Goal: Complete application form

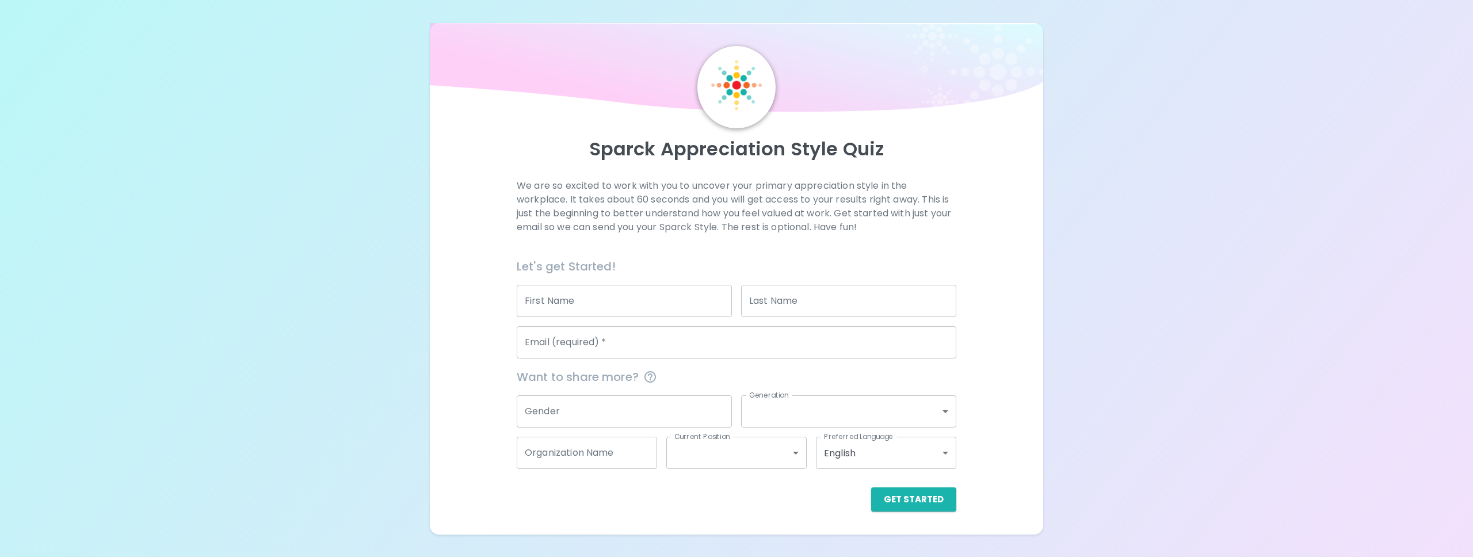
drag, startPoint x: 682, startPoint y: 299, endPoint x: 677, endPoint y: 295, distance: 7.0
click at [682, 298] on input "First Name" at bounding box center [624, 301] width 215 height 32
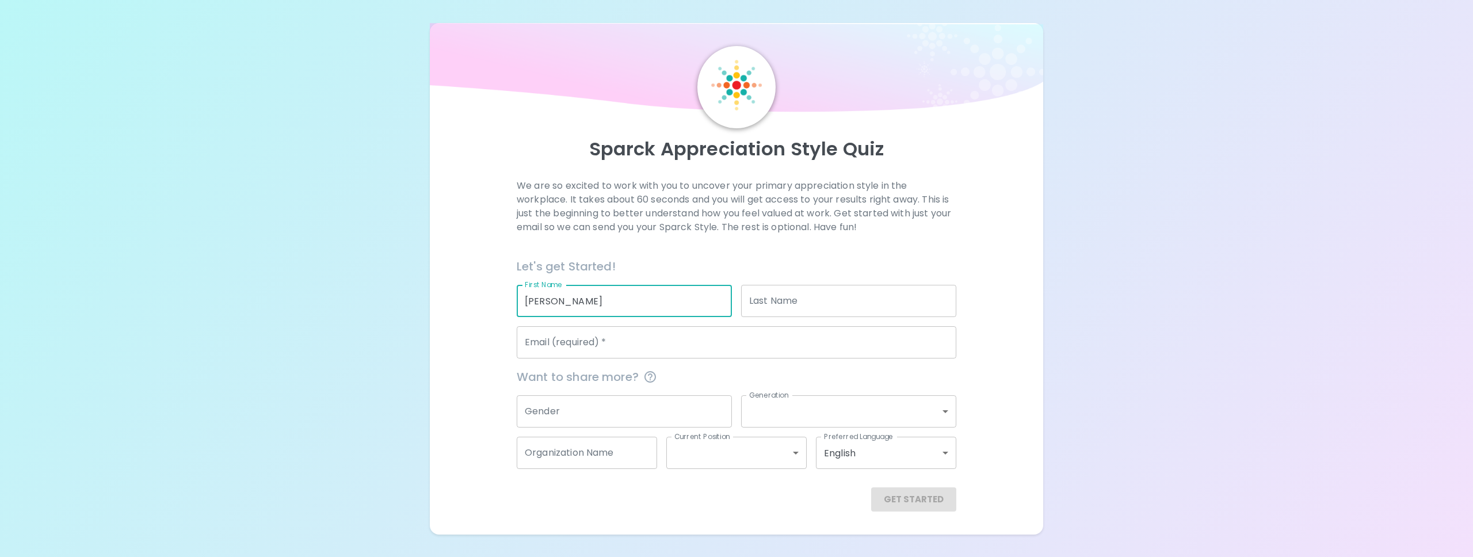
type input "[PERSON_NAME]"
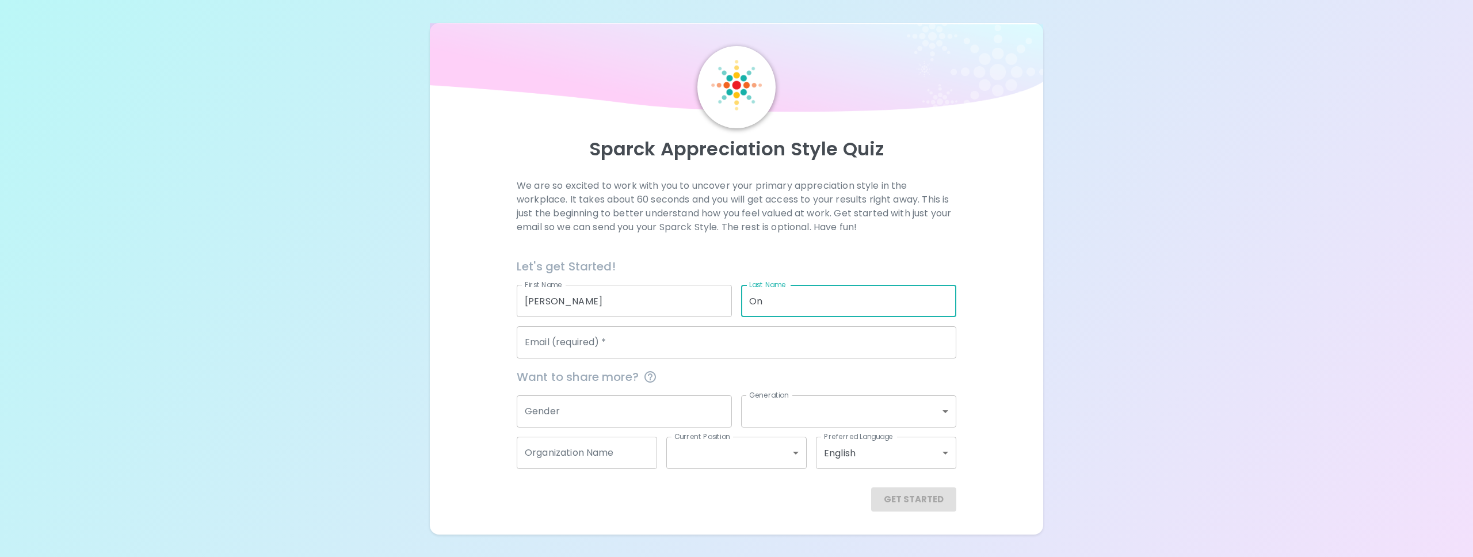
type input "O"
type input "Ingente"
type input "[EMAIL_ADDRESS][DOMAIN_NAME]"
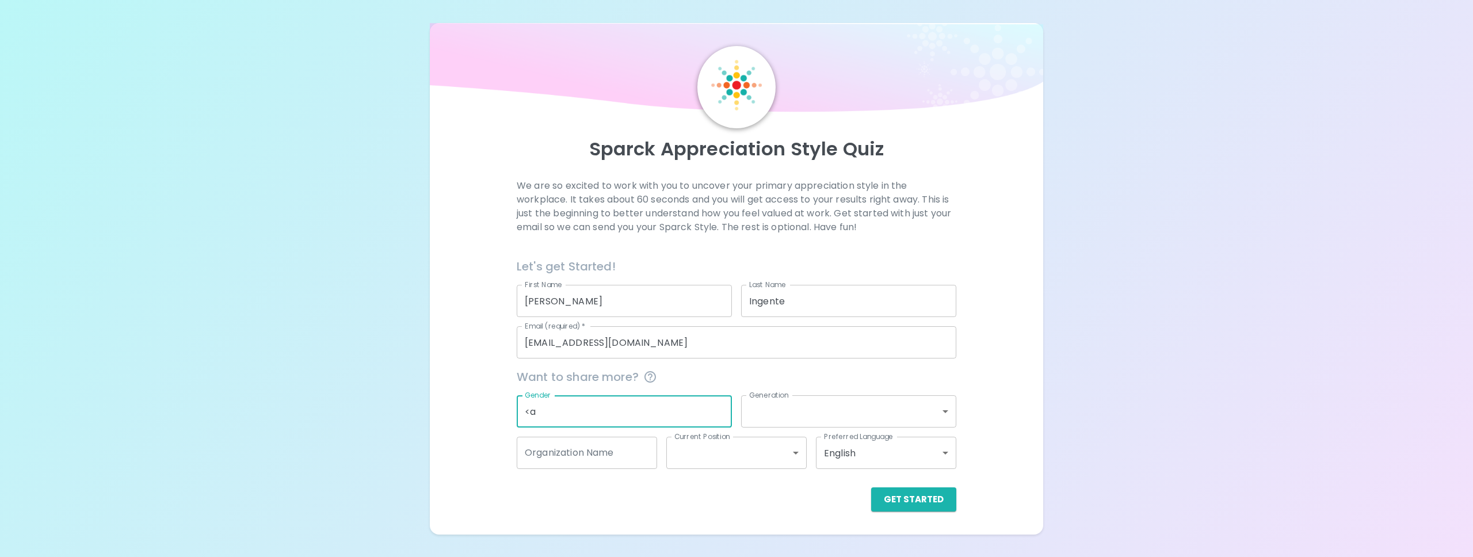
type input "<"
type input "[DEMOGRAPHIC_DATA]"
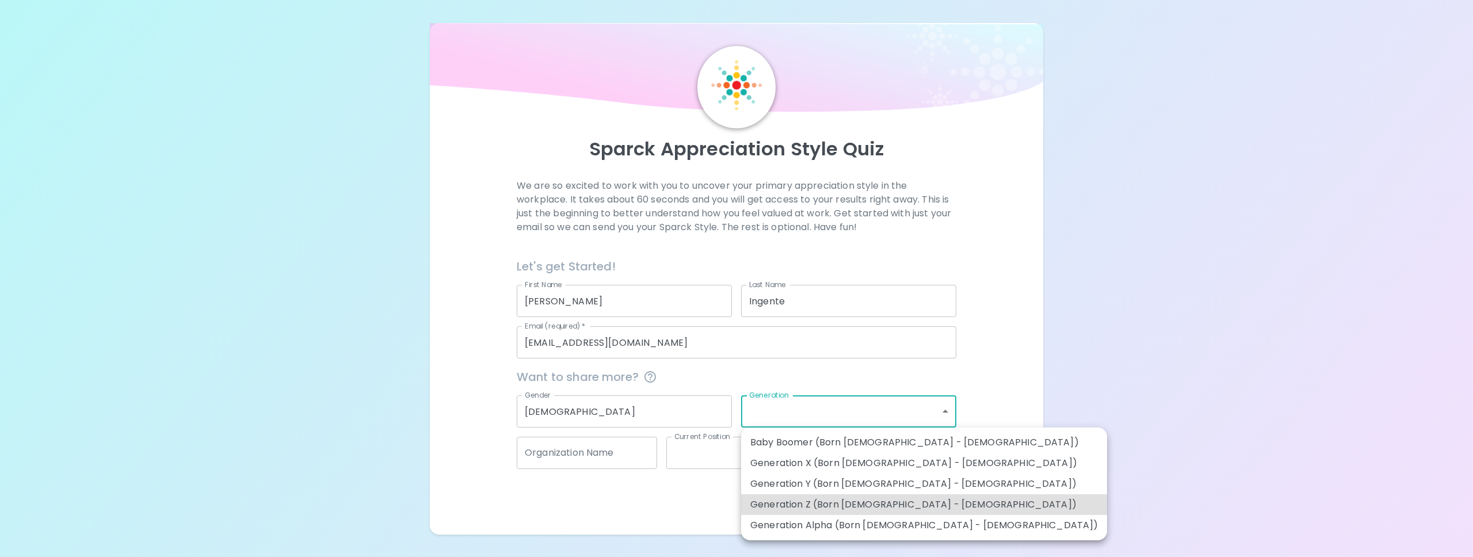
type input "generation_z"
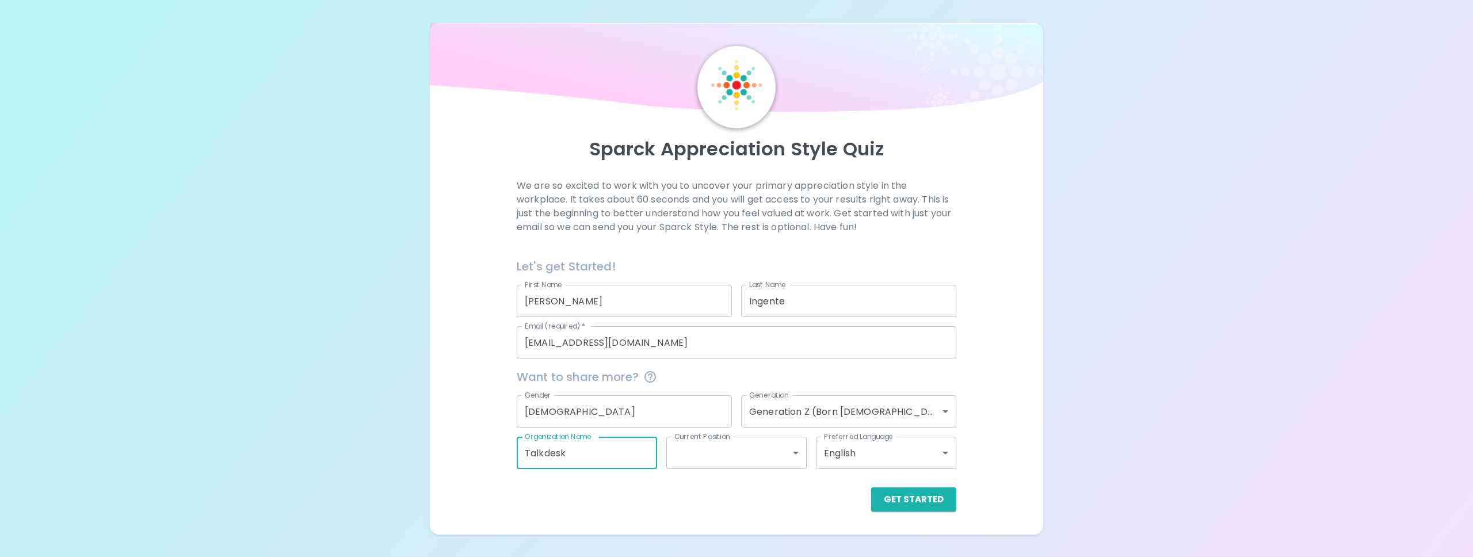
type input "Talkdesk"
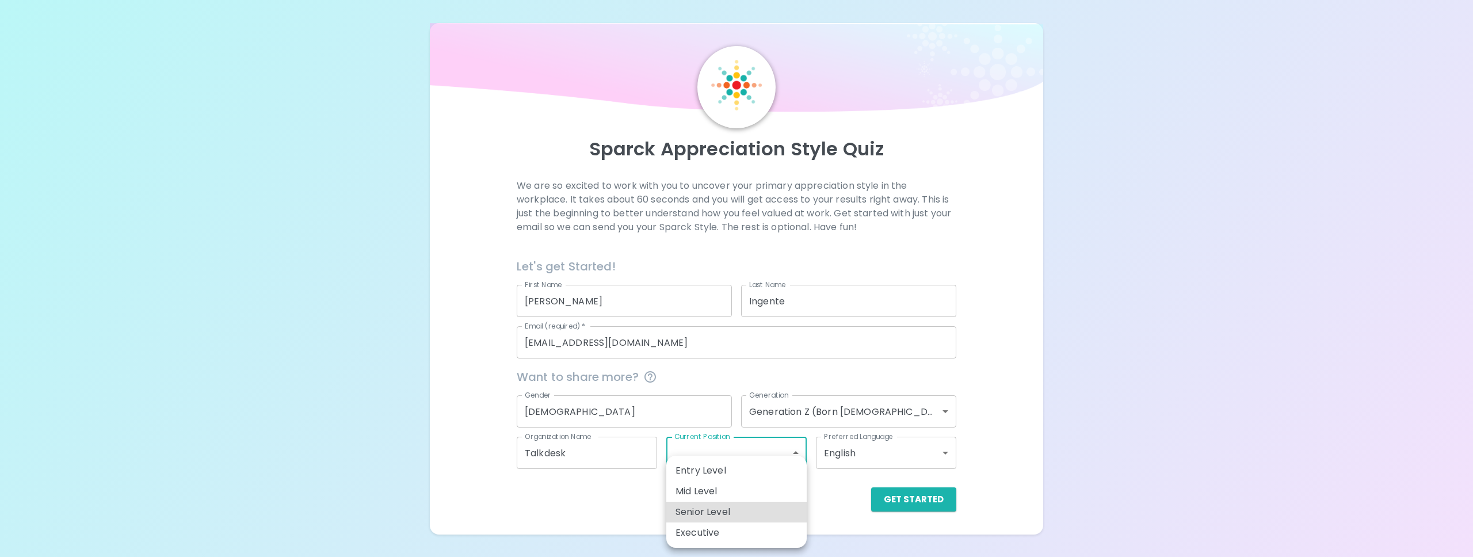
type input "senior_level"
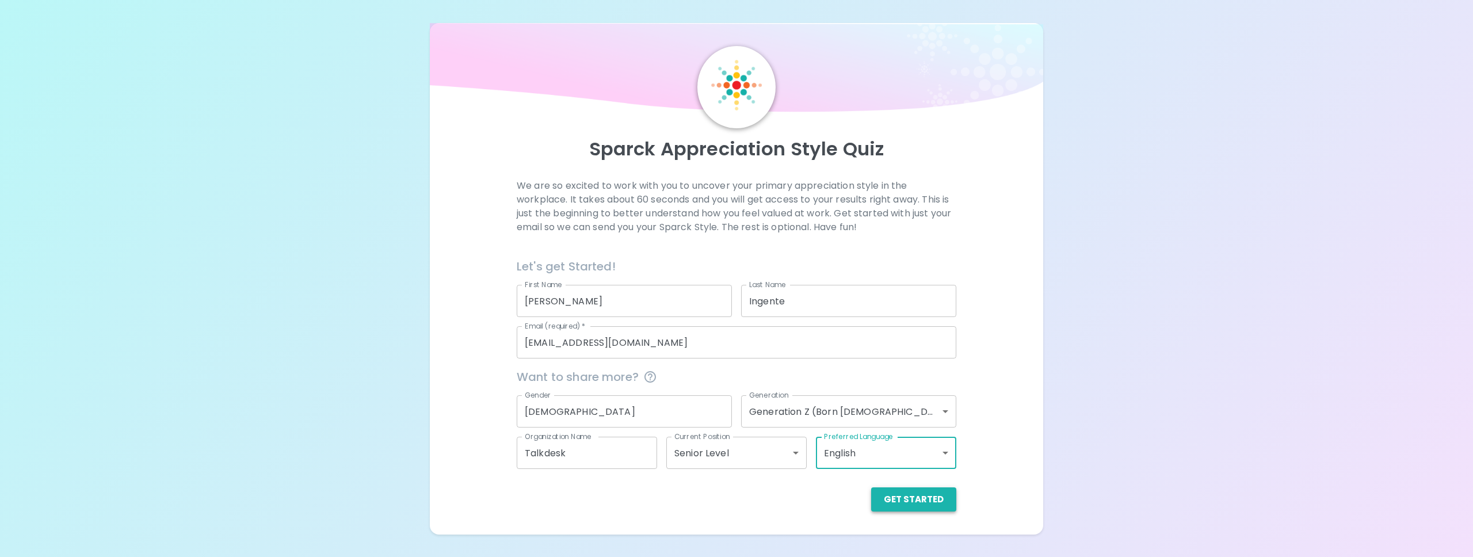
drag, startPoint x: 922, startPoint y: 502, endPoint x: 914, endPoint y: 504, distance: 8.2
click at [918, 503] on button "Get Started" at bounding box center [913, 499] width 85 height 24
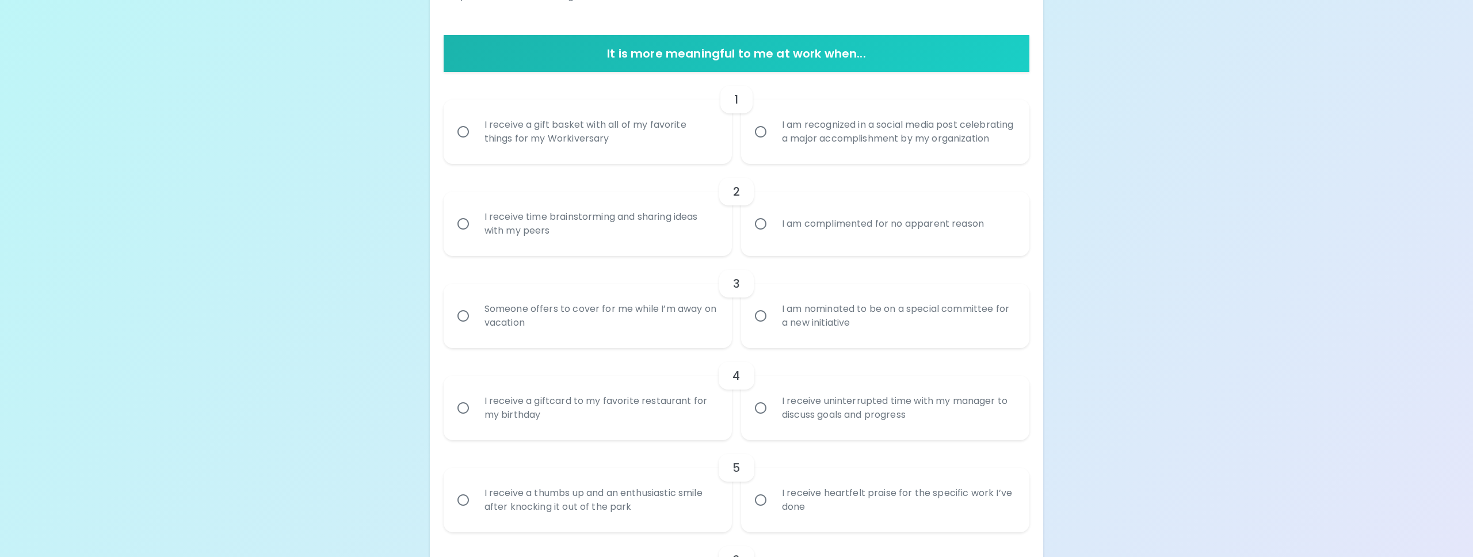
scroll to position [207, 0]
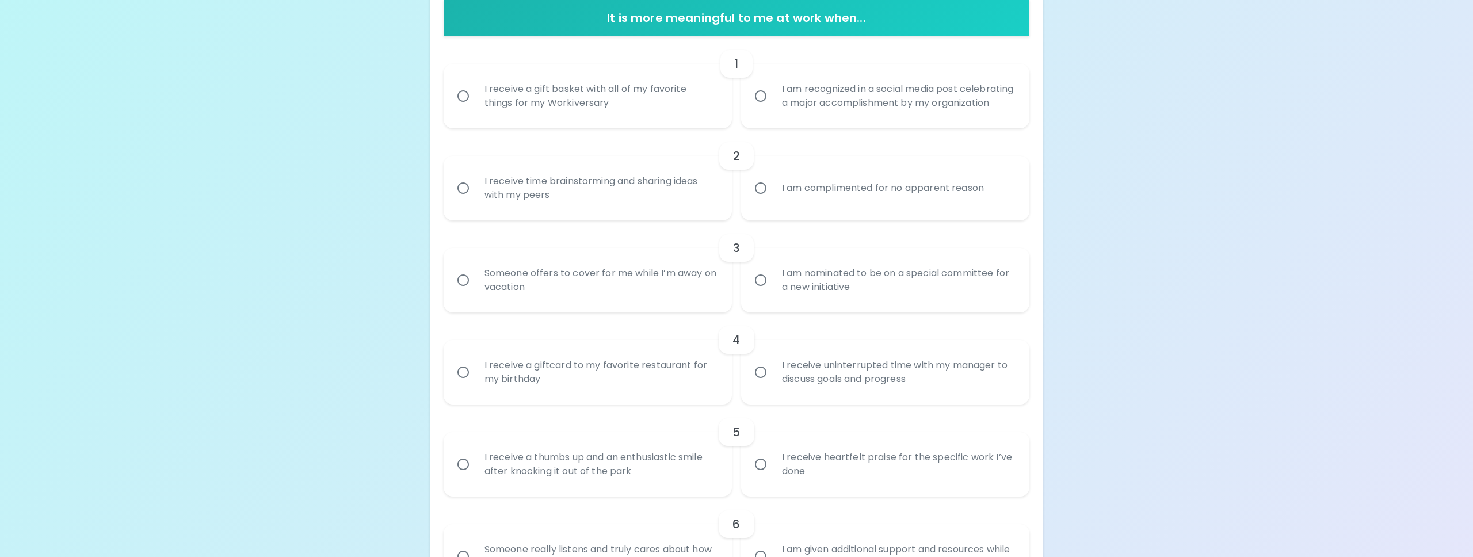
click at [610, 120] on div "I receive a gift basket with all of my favorite things for my Workiversary" at bounding box center [600, 95] width 250 height 55
click at [475, 108] on input "I receive a gift basket with all of my favorite things for my Workiversary" at bounding box center [463, 96] width 24 height 24
radio input "true"
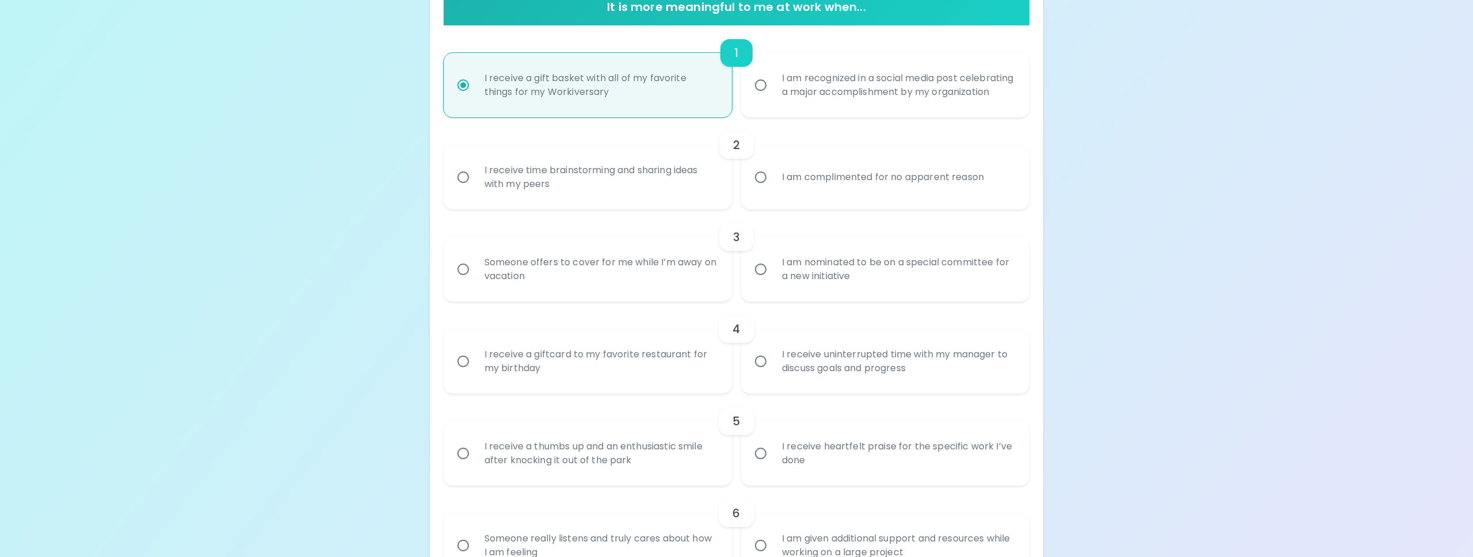
scroll to position [247, 0]
click at [665, 192] on div "I receive time brainstorming and sharing ideas with my peers" at bounding box center [600, 179] width 250 height 55
click at [475, 192] on input "I receive time brainstorming and sharing ideas with my peers" at bounding box center [463, 180] width 24 height 24
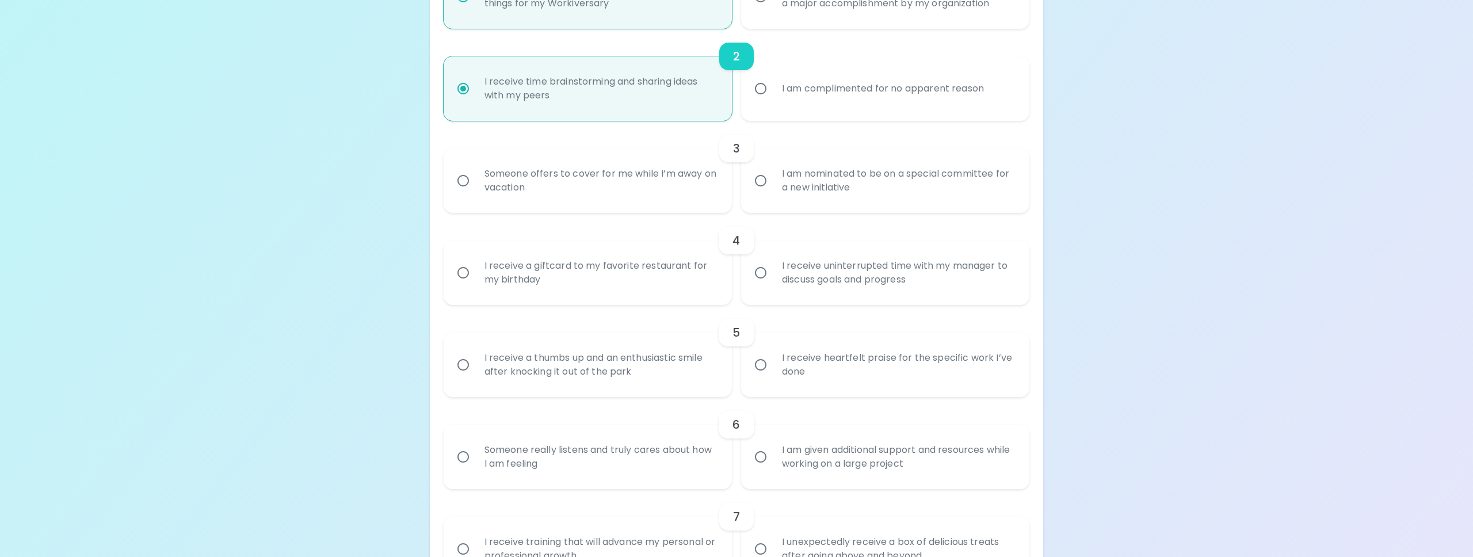
scroll to position [339, 0]
radio input "true"
click at [876, 162] on div "3" at bounding box center [737, 148] width 586 height 28
click at [868, 185] on div "I am nominated to be on a special committee for a new initiative" at bounding box center [898, 181] width 250 height 55
click at [773, 185] on input "I am nominated to be on a special committee for a new initiative" at bounding box center [761, 181] width 24 height 24
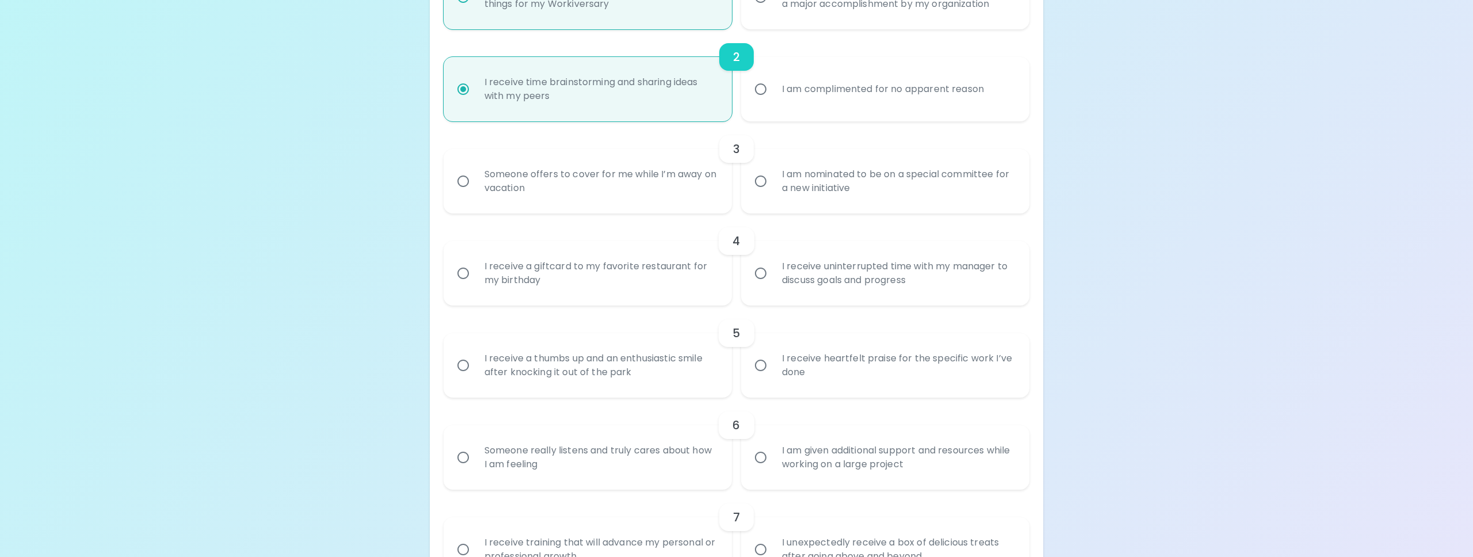
radio input "false"
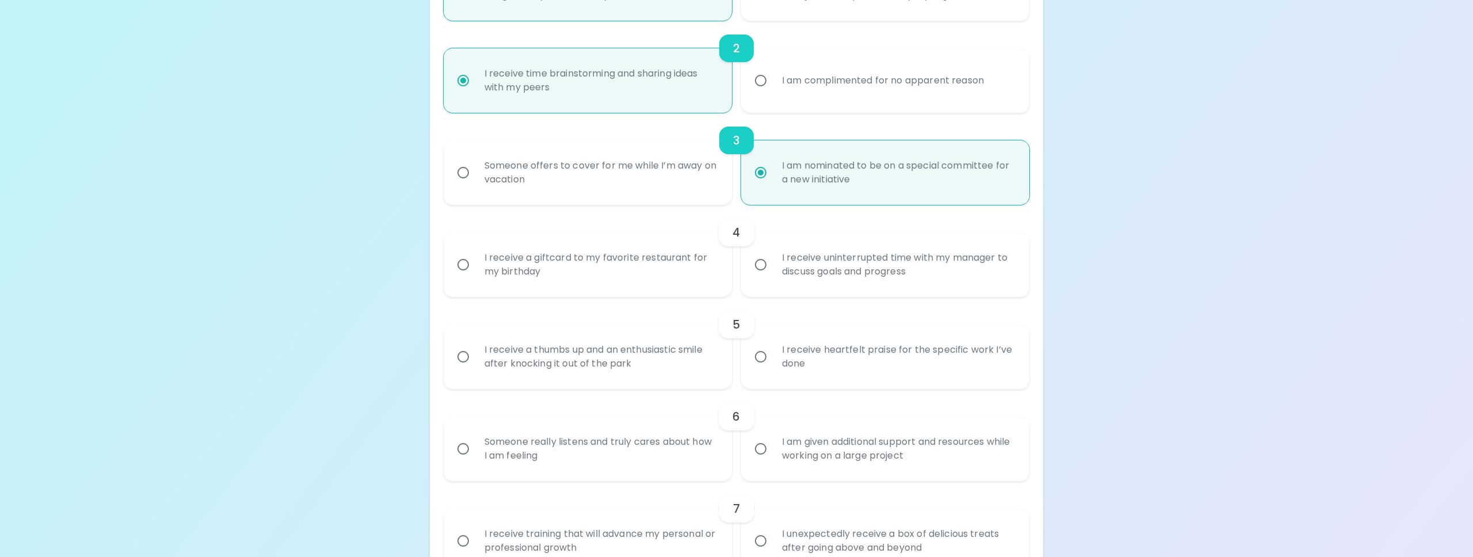
scroll to position [432, 0]
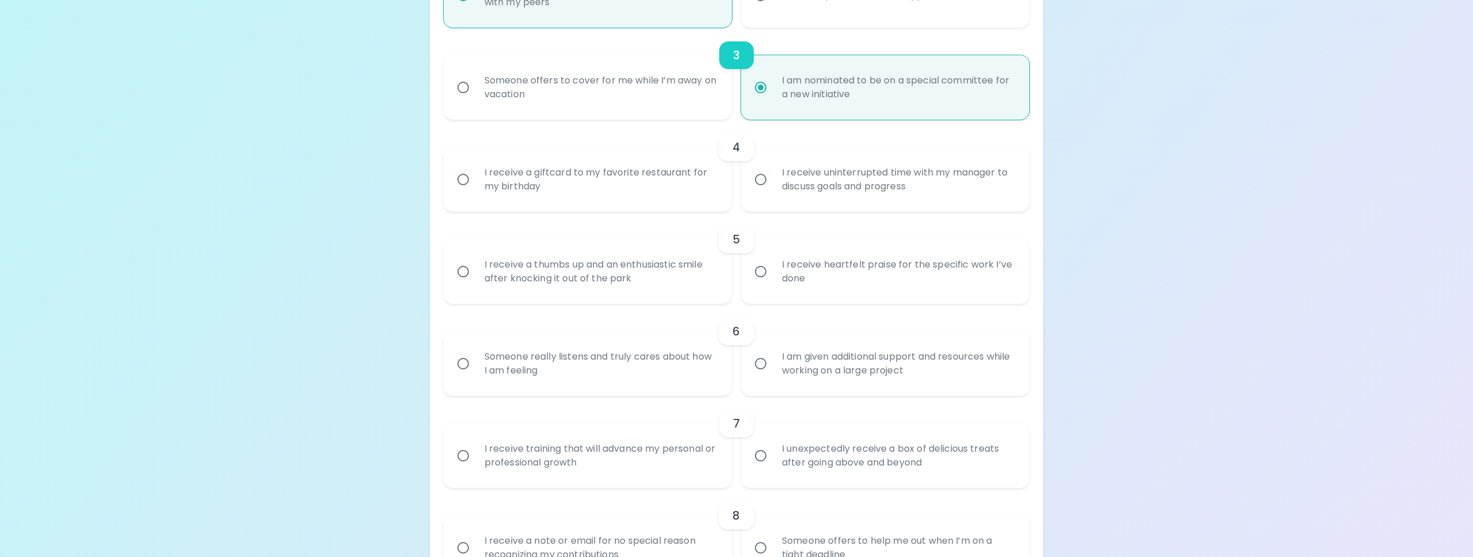
radio input "true"
click at [675, 188] on div "I receive a giftcard to my favorite restaurant for my birthday" at bounding box center [600, 179] width 250 height 55
click at [475, 188] on input "I receive a giftcard to my favorite restaurant for my birthday" at bounding box center [463, 179] width 24 height 24
radio input "false"
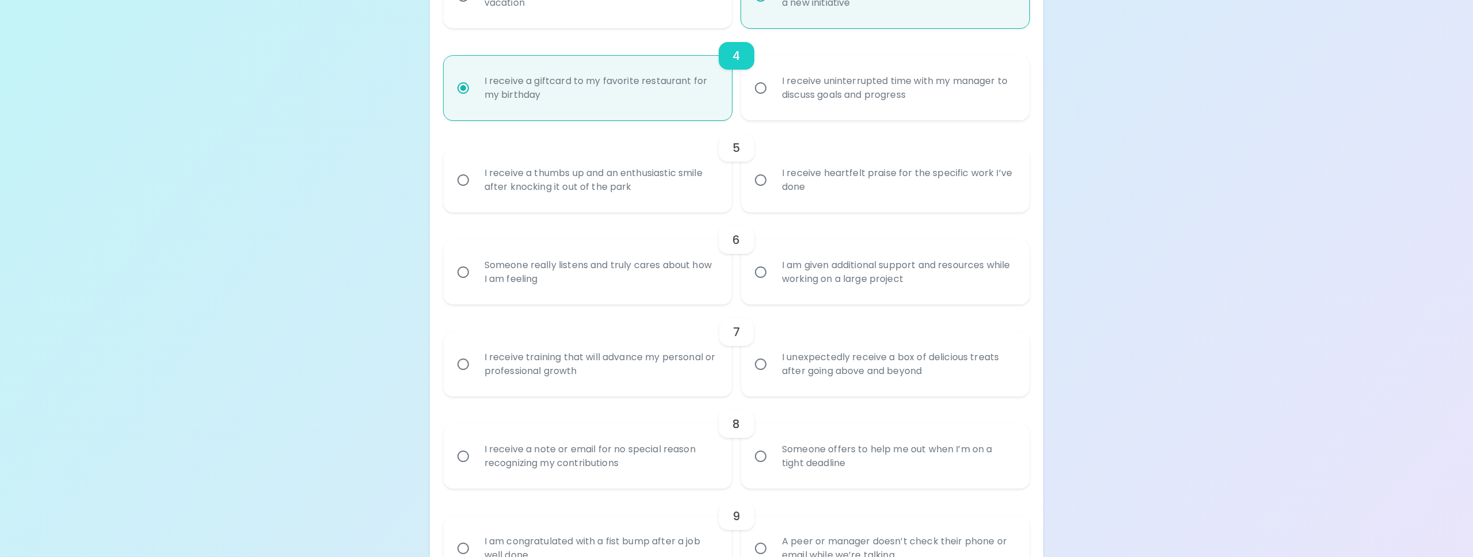
scroll to position [524, 0]
radio input "true"
click at [845, 187] on div "I receive heartfelt praise for the specific work I’ve done" at bounding box center [898, 179] width 250 height 55
click at [773, 187] on input "I receive heartfelt praise for the specific work I’ve done" at bounding box center [761, 179] width 24 height 24
radio input "false"
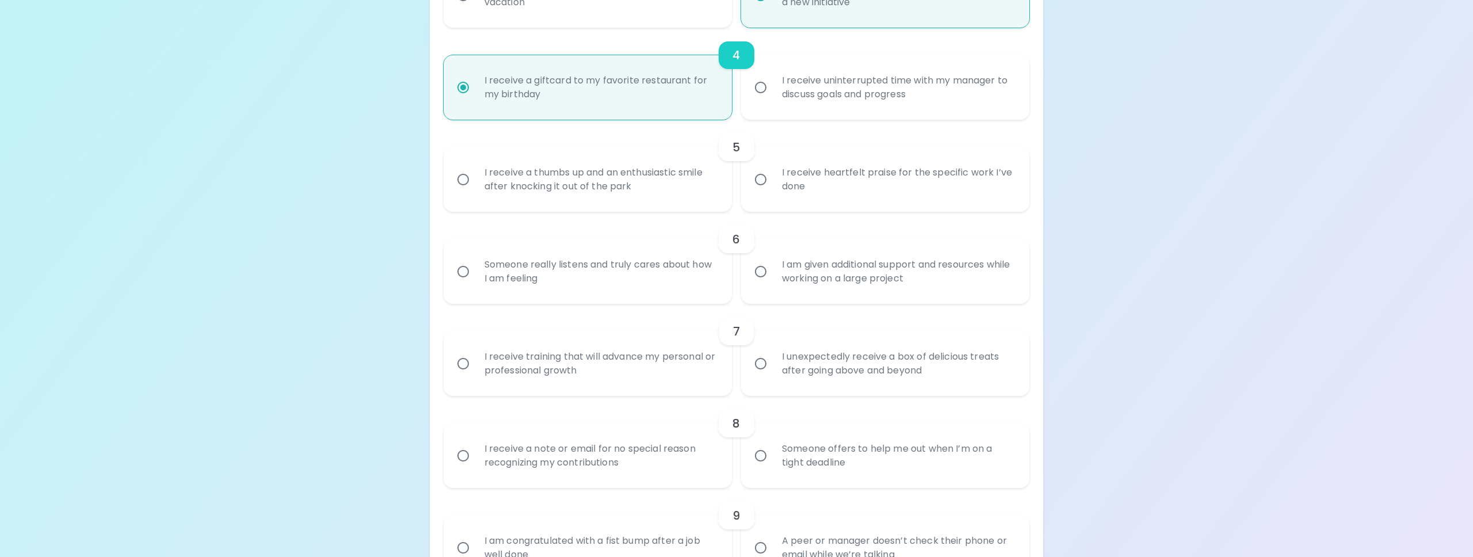
radio input "false"
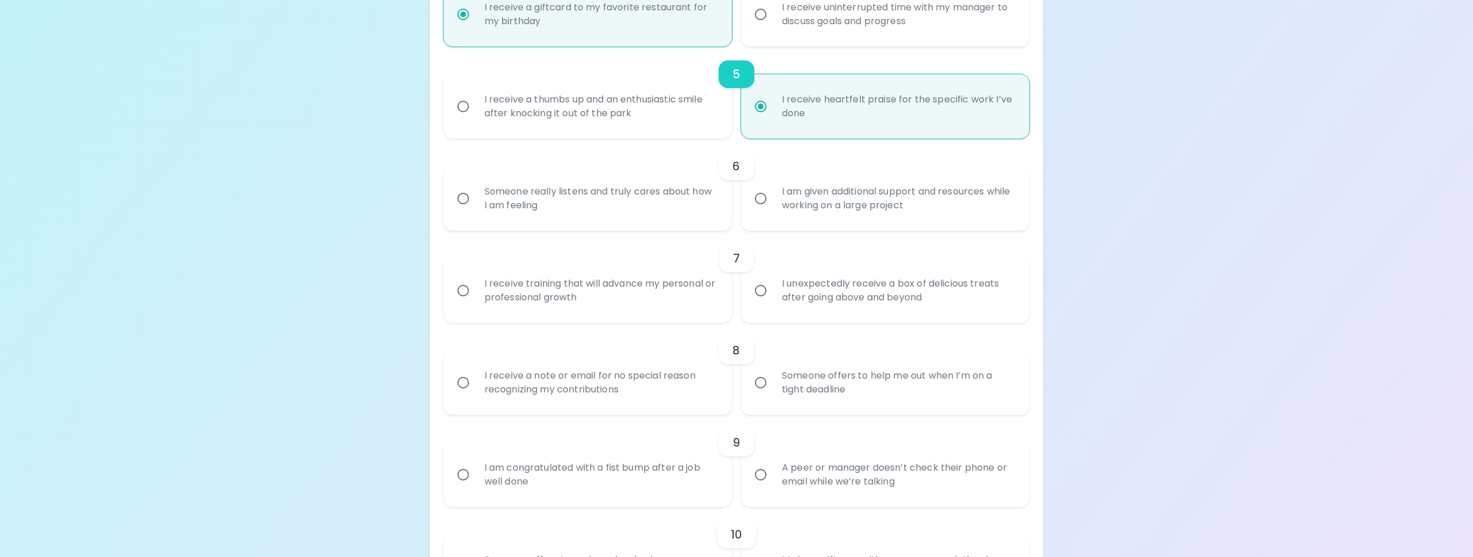
scroll to position [616, 0]
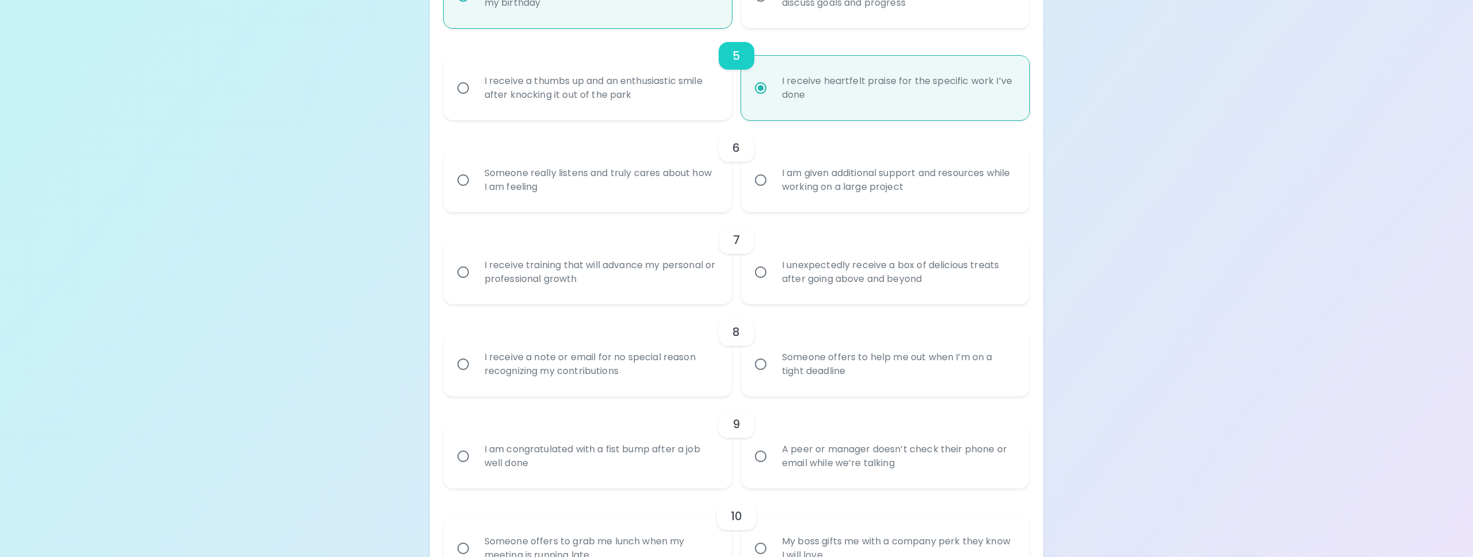
radio input "true"
click at [823, 193] on div "I am given additional support and resources while working on a large project" at bounding box center [898, 179] width 250 height 55
click at [773, 192] on input "I am given additional support and resources while working on a large project" at bounding box center [761, 180] width 24 height 24
radio input "false"
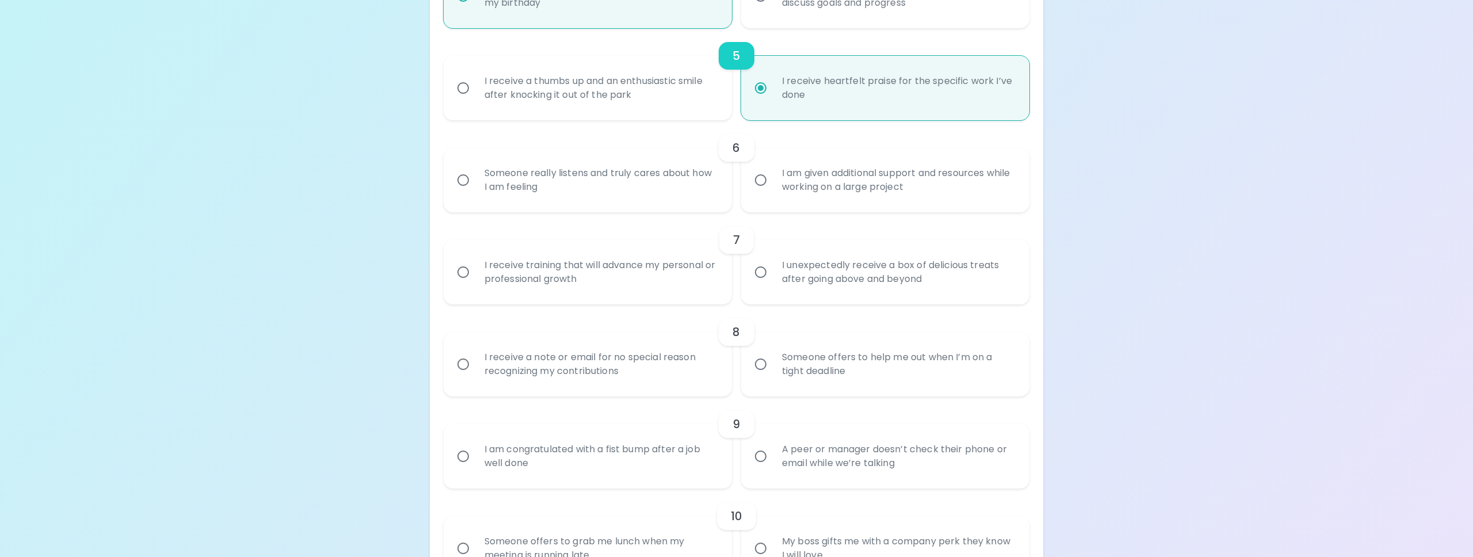
radio input "false"
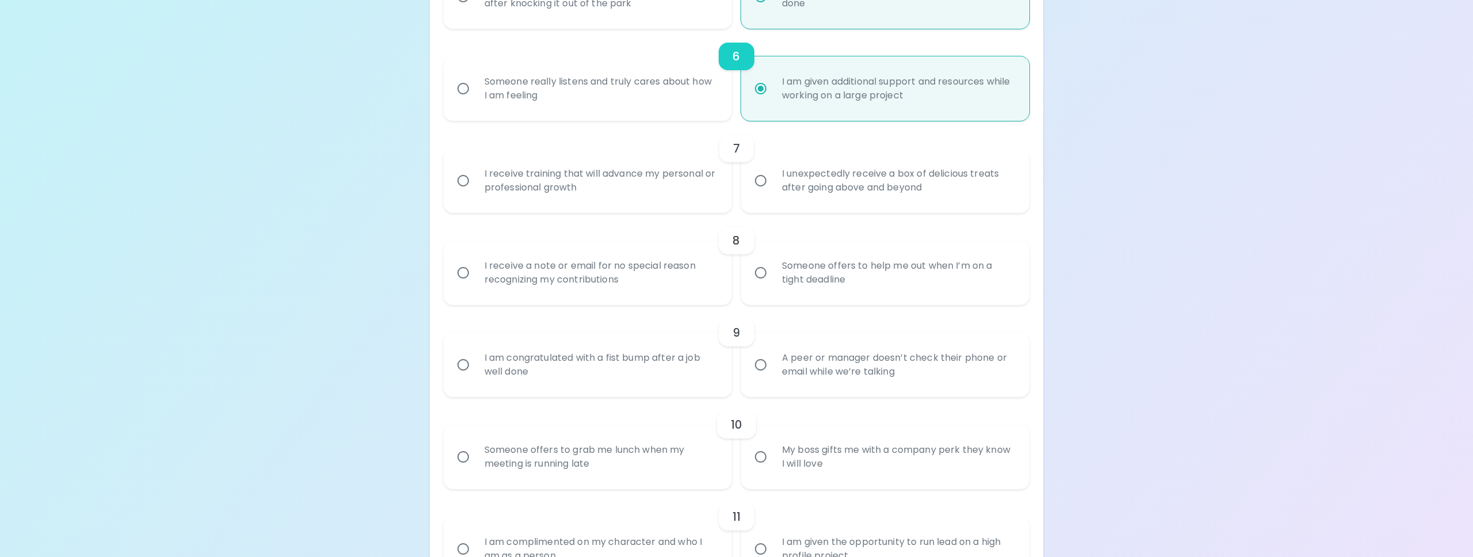
scroll to position [708, 0]
radio input "true"
click at [667, 200] on div "I receive training that will advance my personal or professional growth" at bounding box center [600, 179] width 250 height 55
click at [475, 192] on input "I receive training that will advance my personal or professional growth" at bounding box center [463, 180] width 24 height 24
radio input "false"
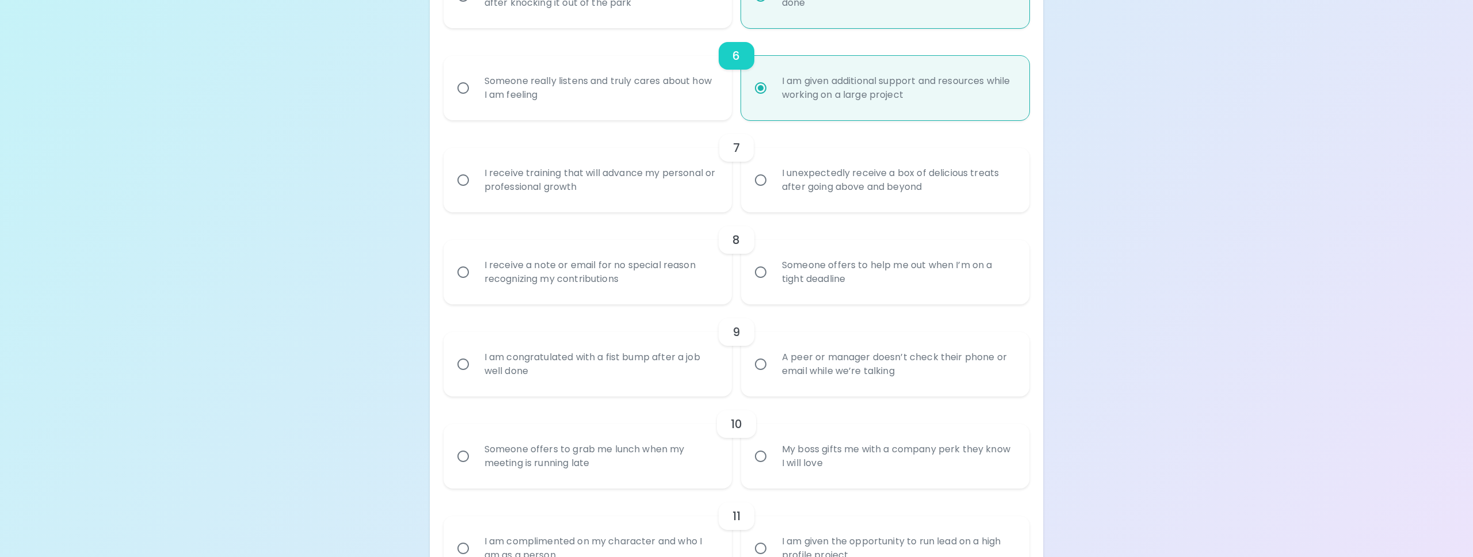
radio input "false"
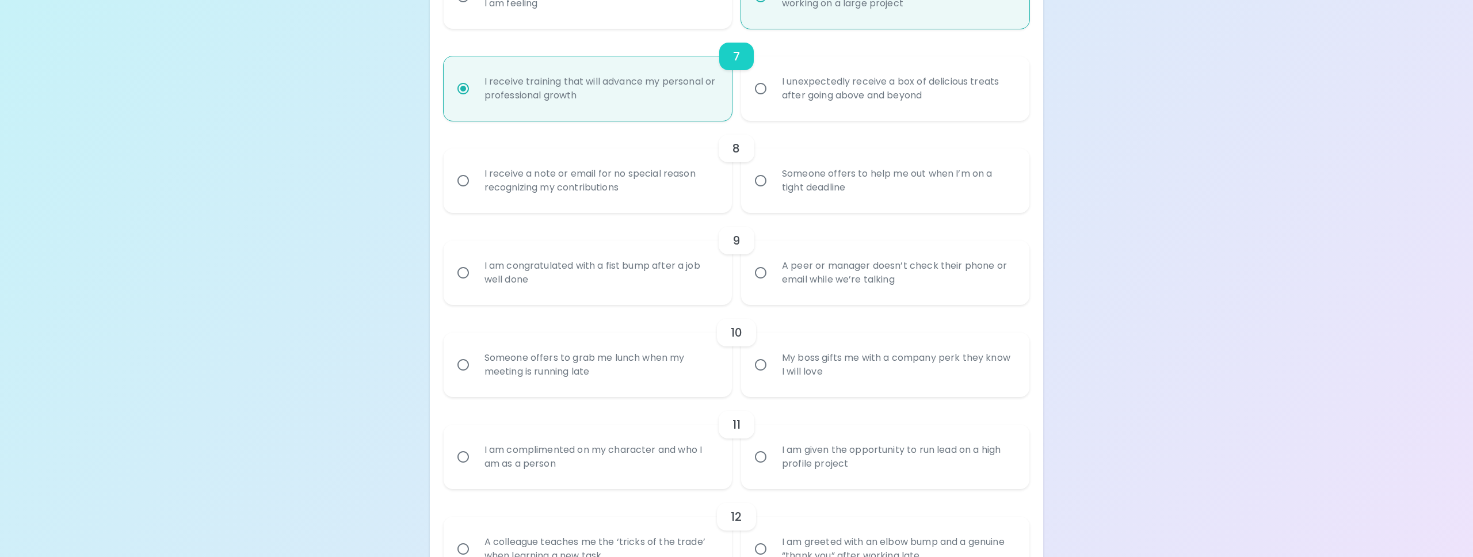
scroll to position [800, 0]
radio input "true"
click at [844, 198] on div "Someone offers to help me out when I’m on a tight deadline" at bounding box center [898, 179] width 250 height 55
click at [773, 192] on input "Someone offers to help me out when I’m on a tight deadline" at bounding box center [761, 180] width 24 height 24
radio input "false"
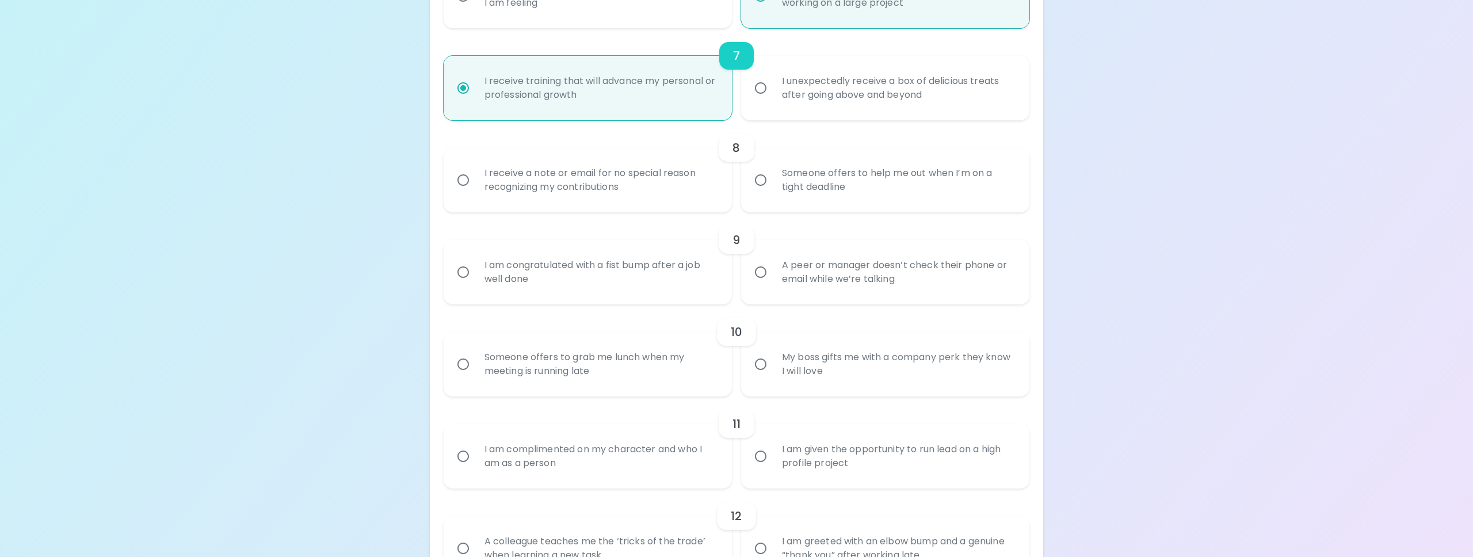
radio input "false"
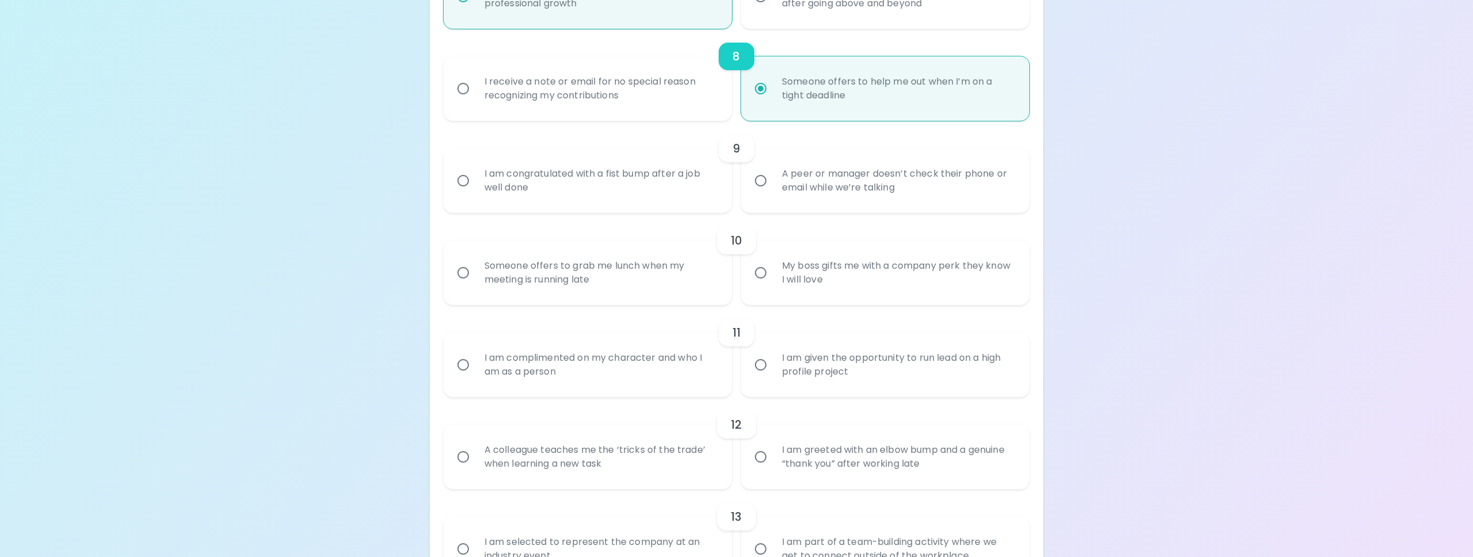
scroll to position [892, 0]
radio input "true"
click at [829, 193] on div "A peer or manager doesn’t check their phone or email while we’re talking" at bounding box center [898, 179] width 250 height 55
click at [773, 192] on input "A peer or manager doesn’t check their phone or email while we’re talking" at bounding box center [761, 180] width 24 height 24
radio input "false"
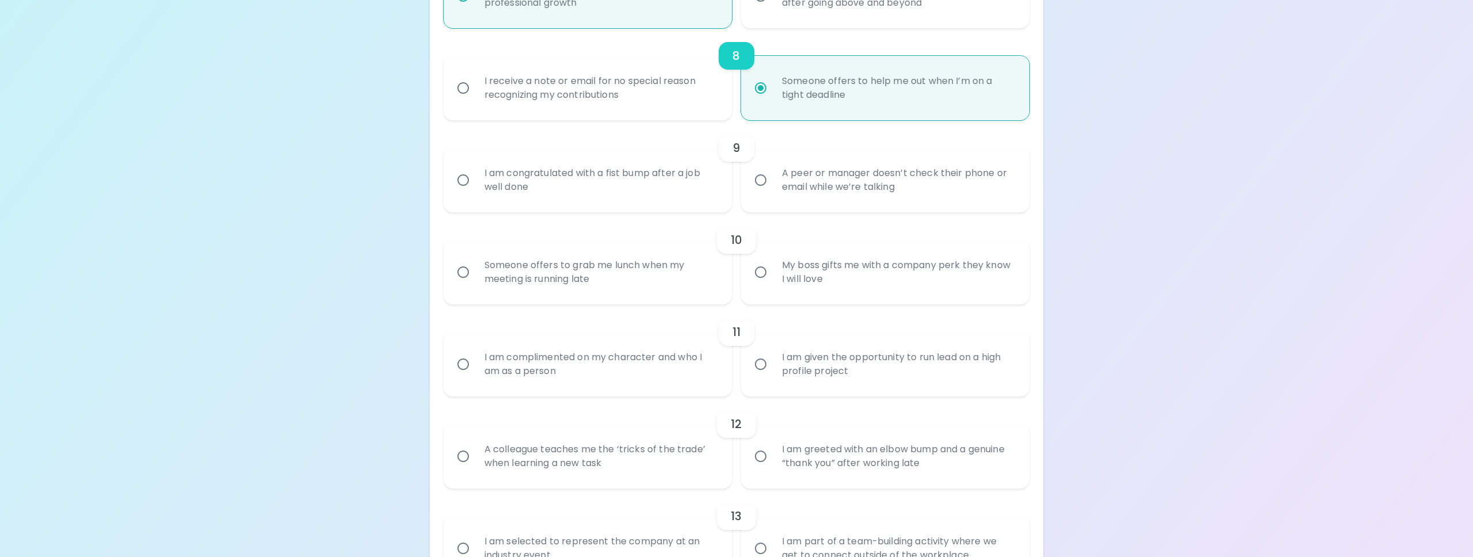
radio input "false"
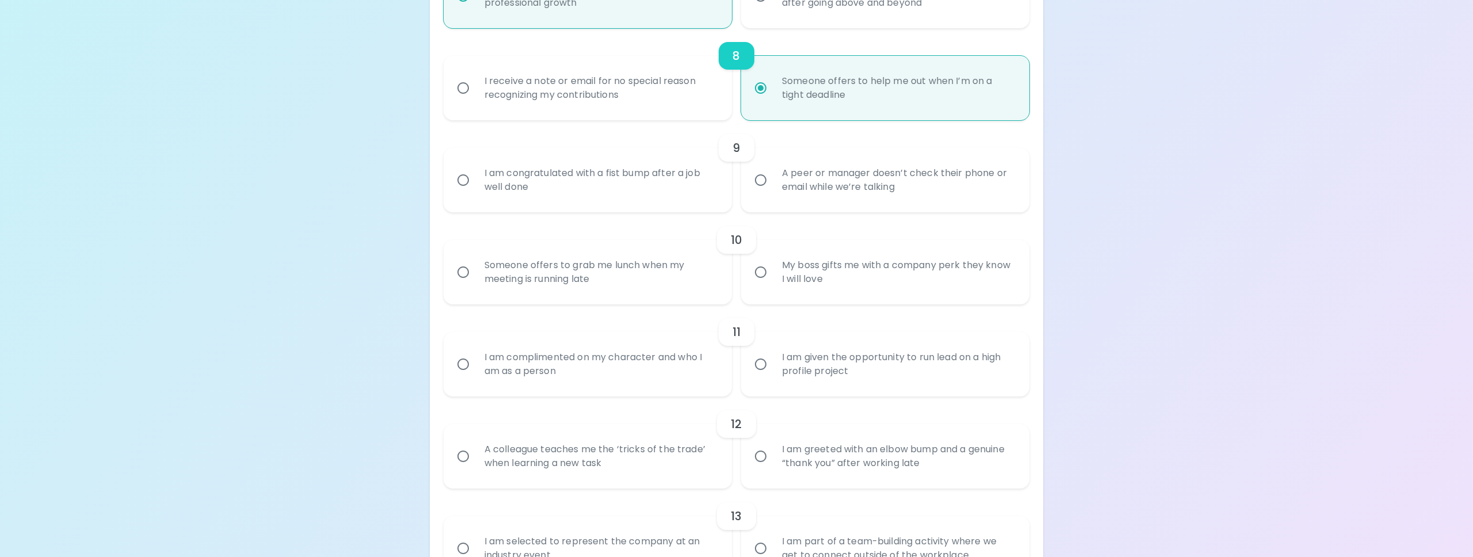
radio input "false"
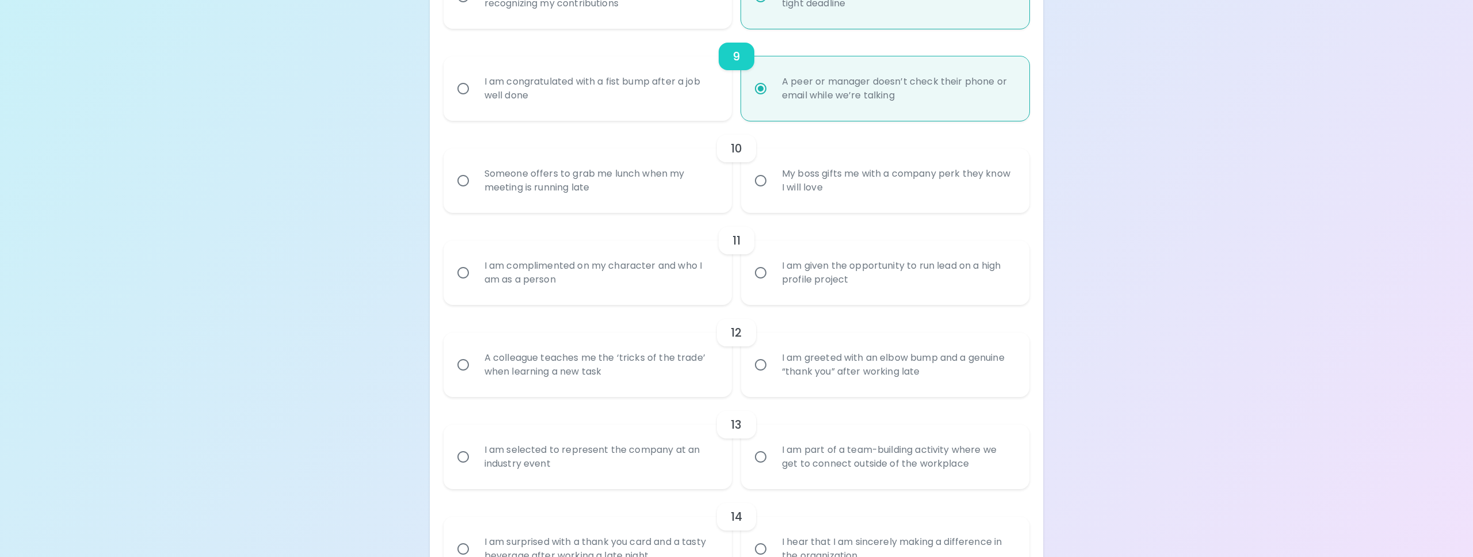
scroll to position [984, 0]
radio input "true"
click at [668, 208] on div "Someone offers to grab me lunch when my meeting is running late" at bounding box center [600, 179] width 250 height 55
click at [475, 192] on input "Someone offers to grab me lunch when my meeting is running late" at bounding box center [463, 180] width 24 height 24
radio input "false"
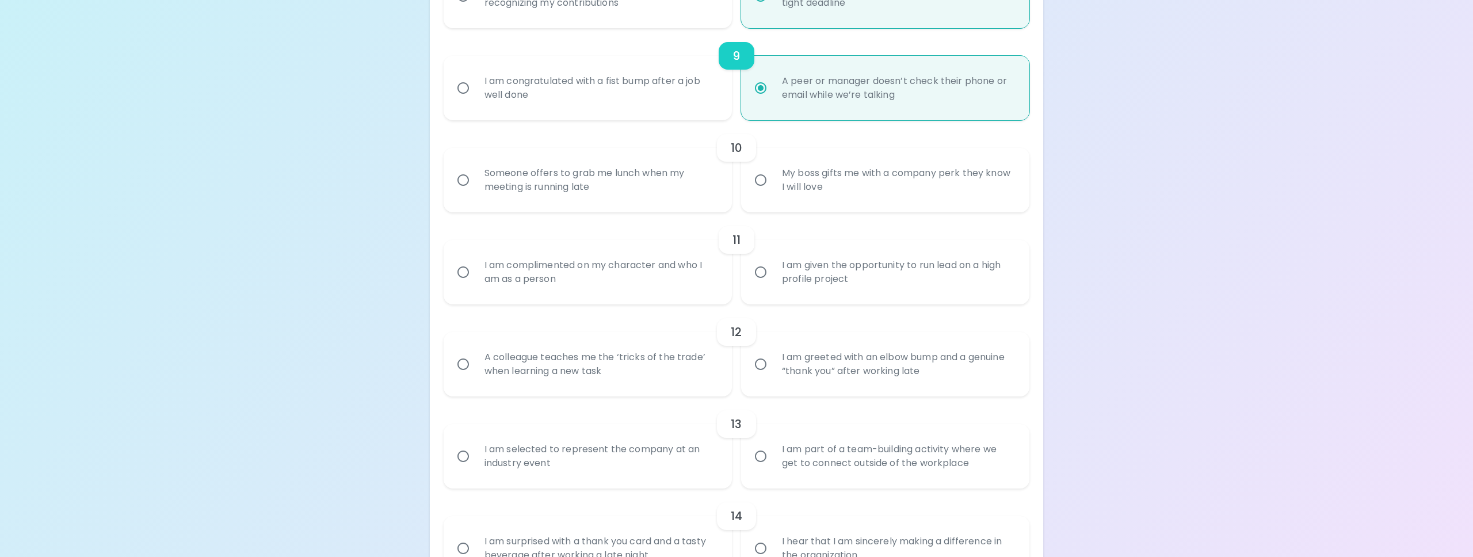
radio input "false"
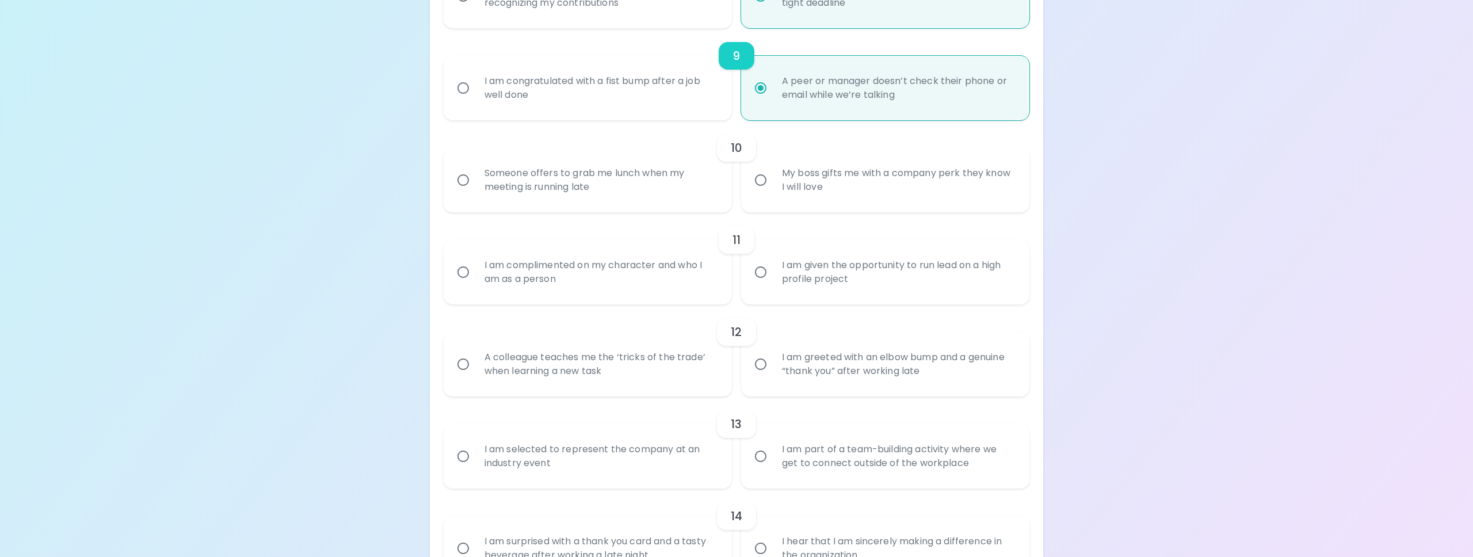
radio input "false"
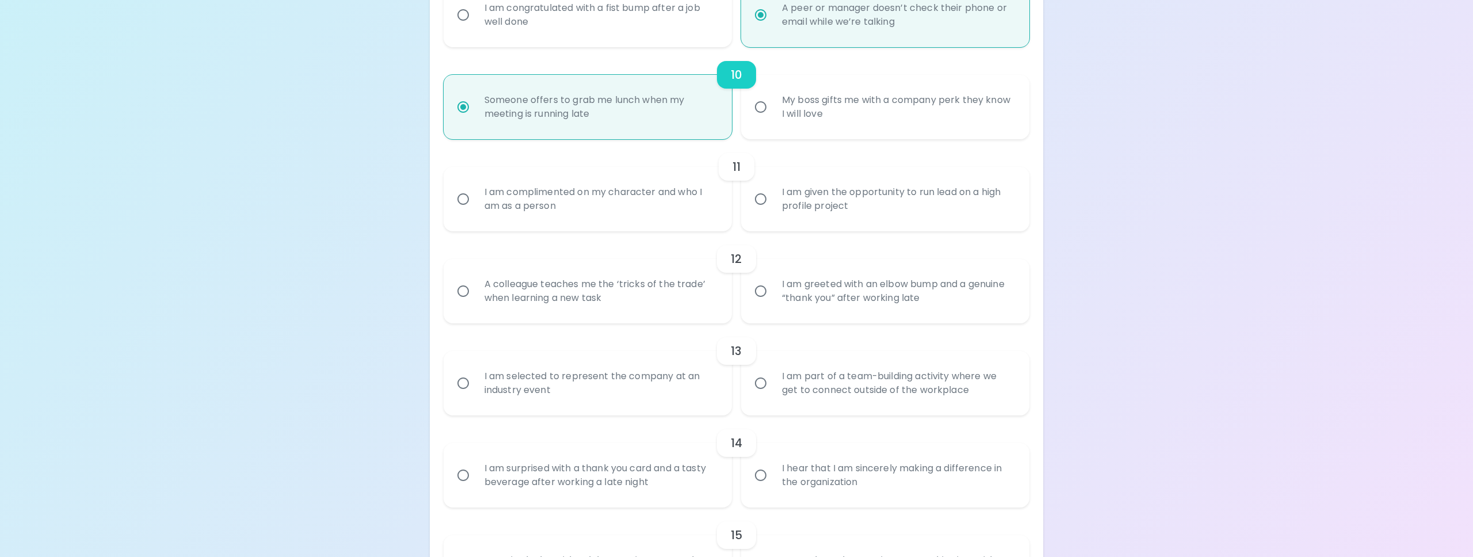
scroll to position [1076, 0]
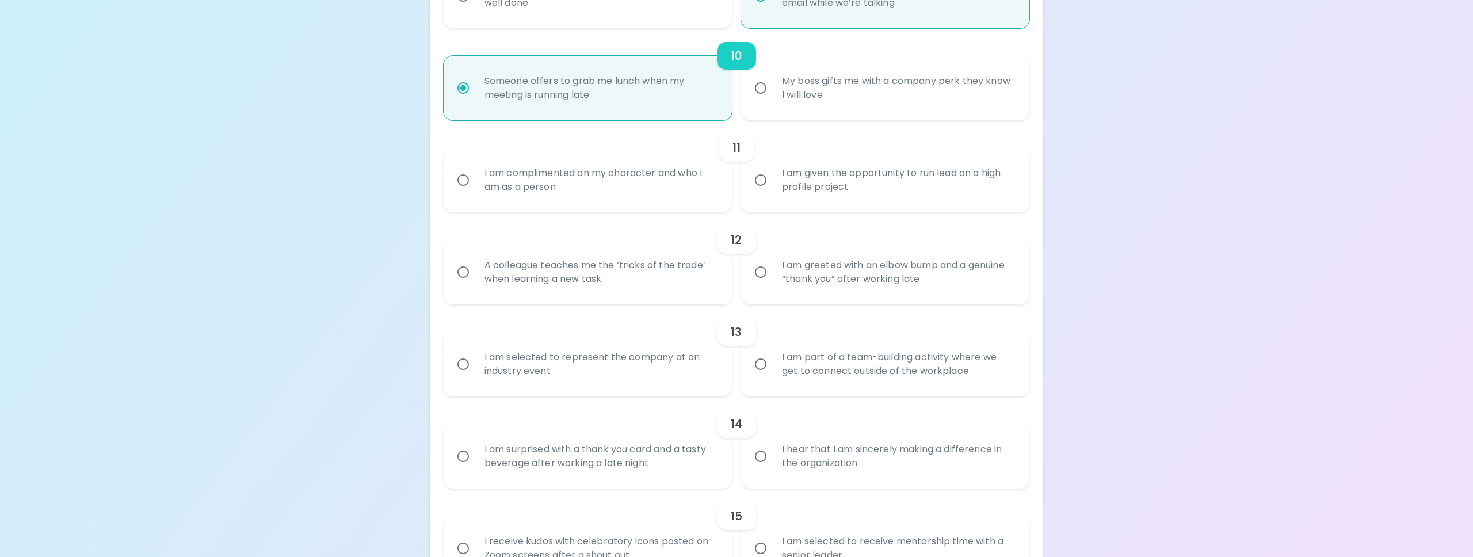
radio input "true"
click at [900, 199] on div "I am given the opportunity to run lead on a high profile project" at bounding box center [898, 179] width 250 height 55
click at [773, 192] on input "I am given the opportunity to run lead on a high profile project" at bounding box center [761, 180] width 24 height 24
radio input "false"
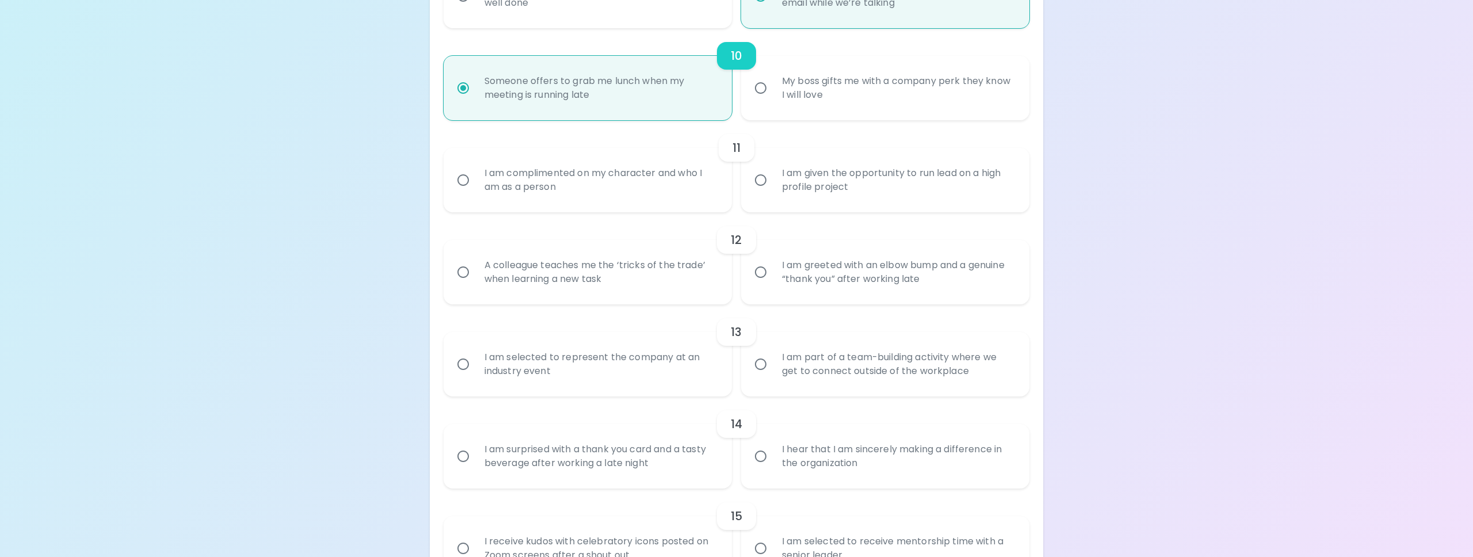
radio input "false"
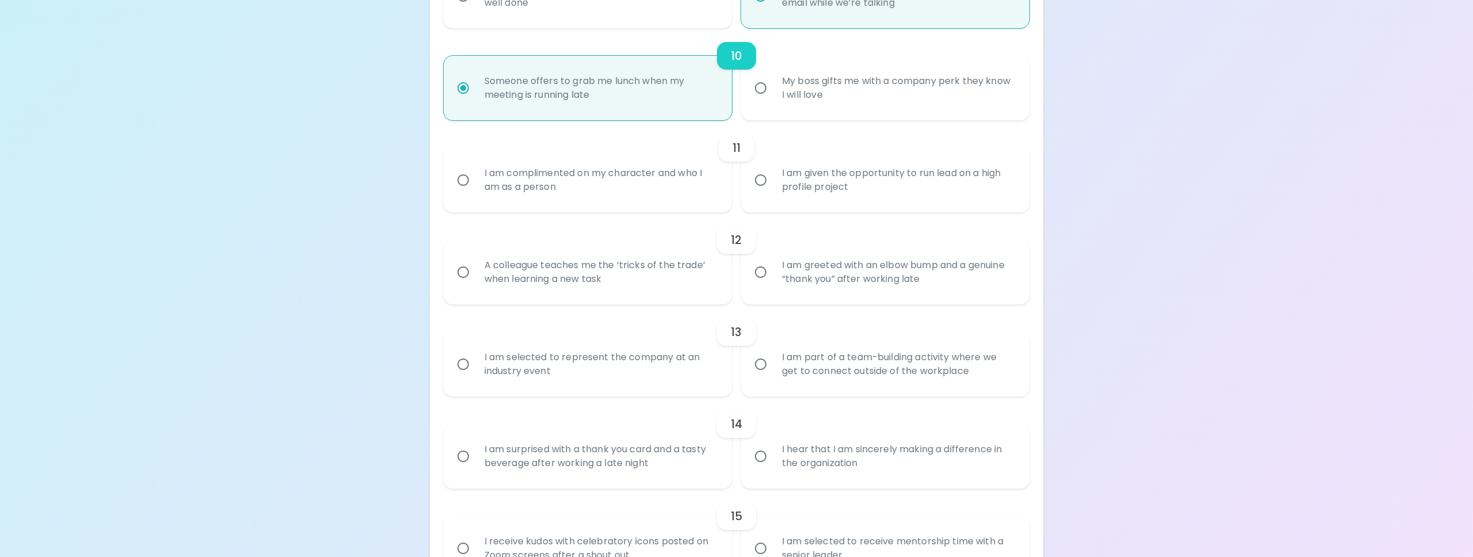
radio input "false"
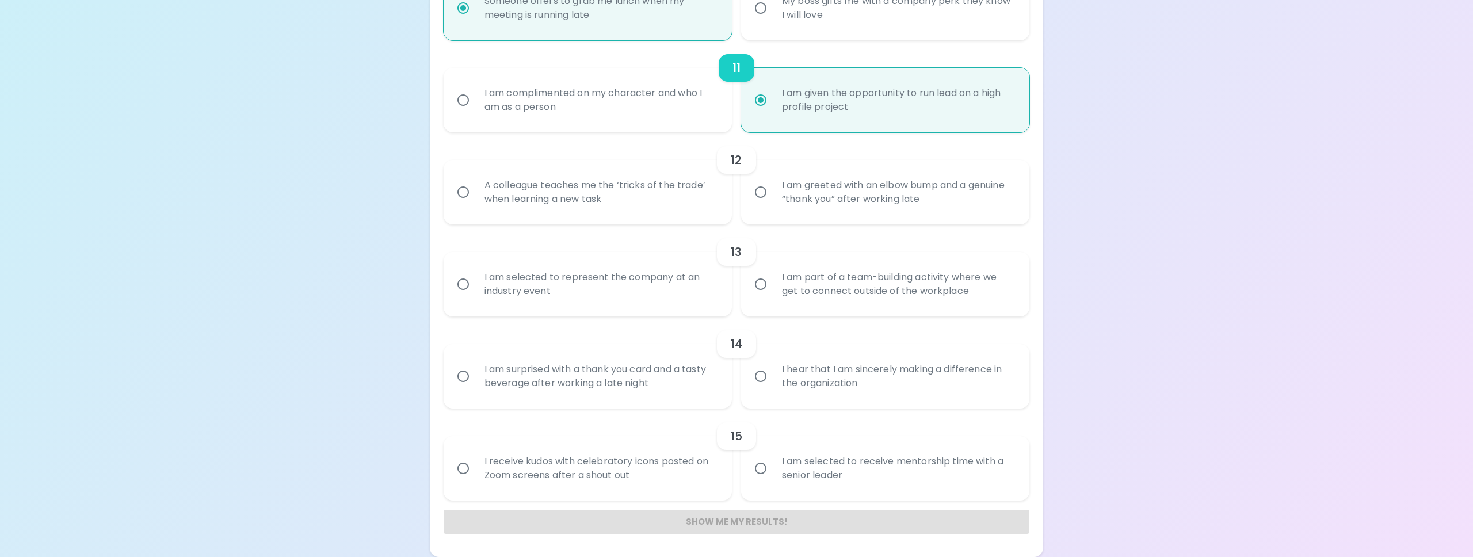
scroll to position [1168, 0]
radio input "true"
click at [650, 204] on div "A colleague teaches me the ‘tricks of the trade’ when learning a new task" at bounding box center [600, 192] width 250 height 55
click at [475, 204] on input "A colleague teaches me the ‘tricks of the trade’ when learning a new task" at bounding box center [463, 192] width 24 height 24
radio input "false"
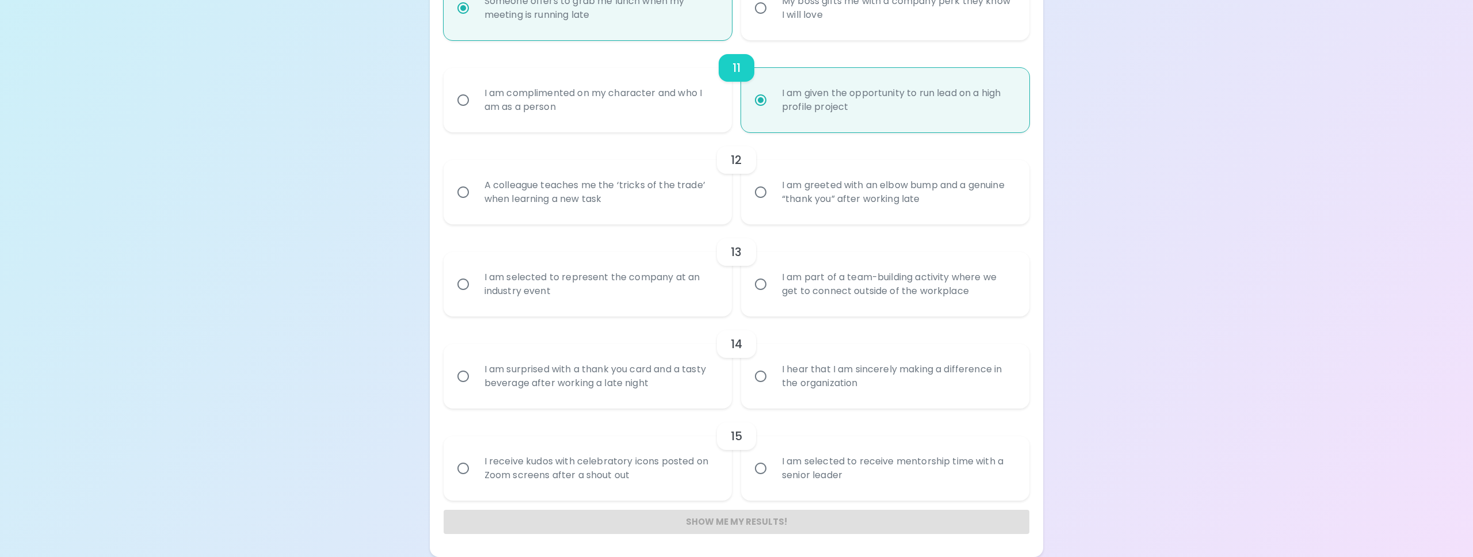
radio input "false"
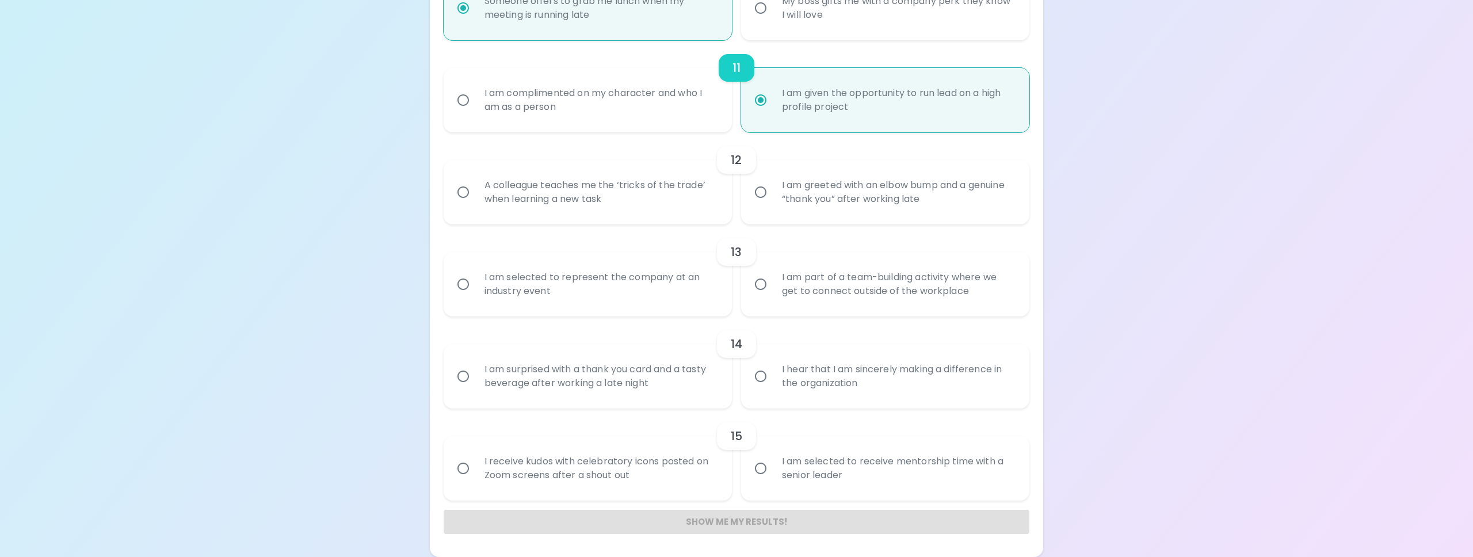
radio input "false"
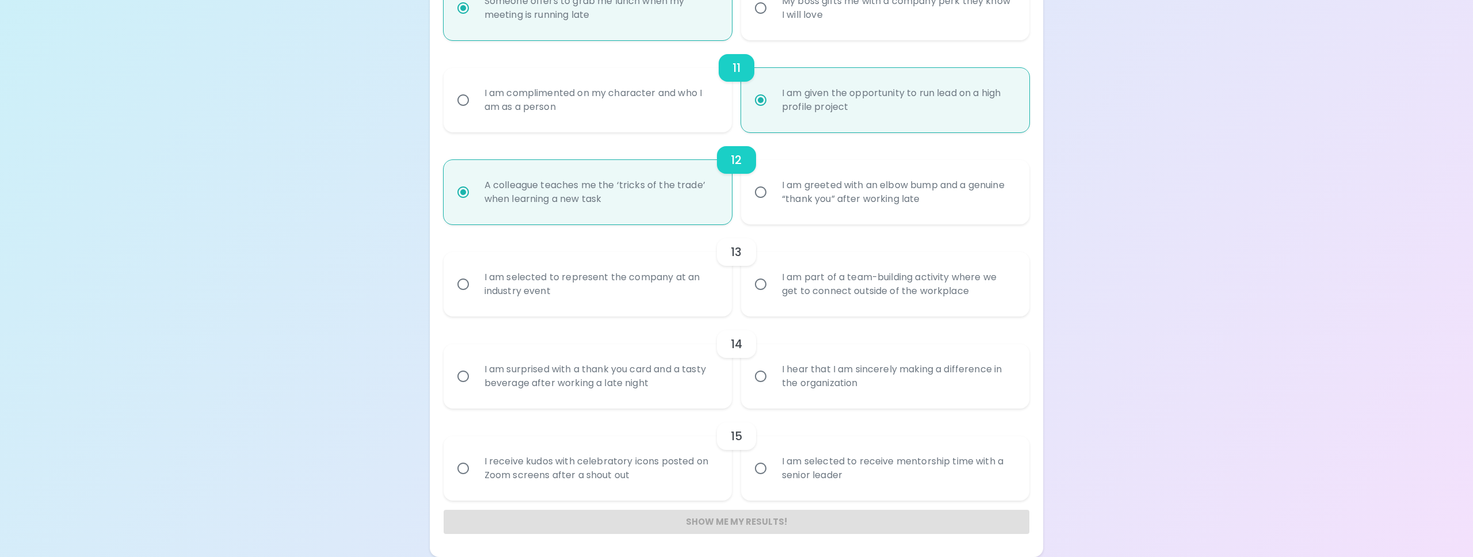
radio input "true"
drag, startPoint x: 693, startPoint y: 276, endPoint x: 704, endPoint y: 275, distance: 10.4
click at [693, 276] on div "I am selected to represent the company at an industry event" at bounding box center [600, 284] width 250 height 55
click at [475, 276] on input "I am selected to represent the company at an industry event" at bounding box center [463, 284] width 24 height 24
radio input "false"
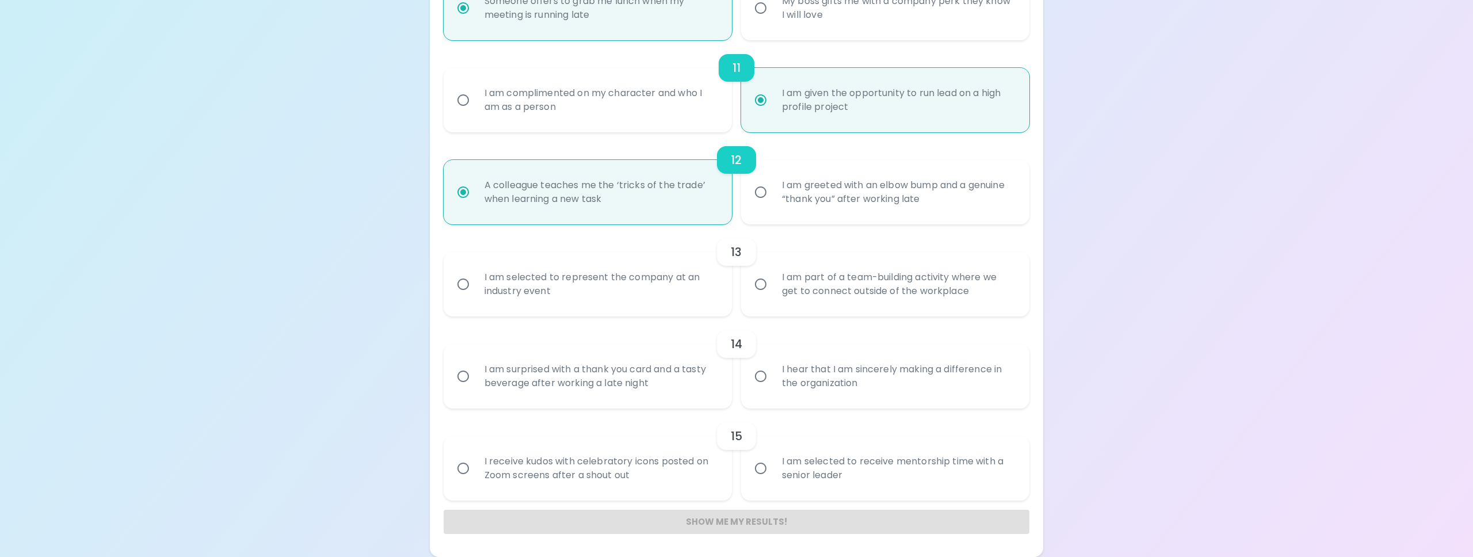
radio input "false"
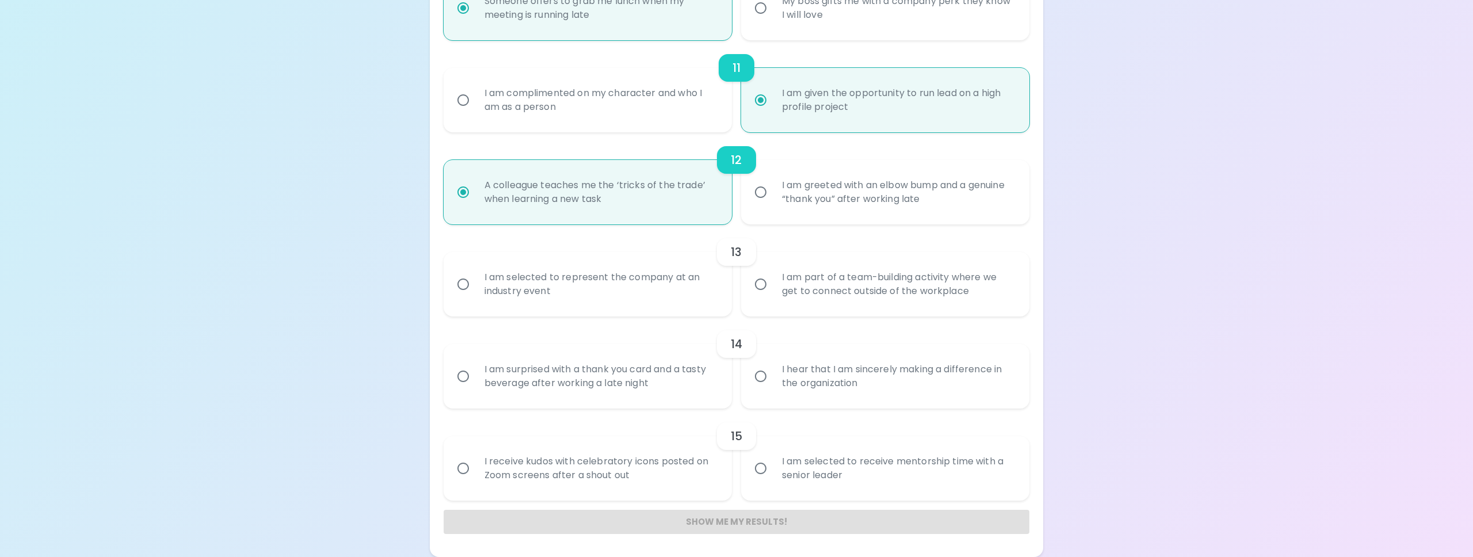
radio input "false"
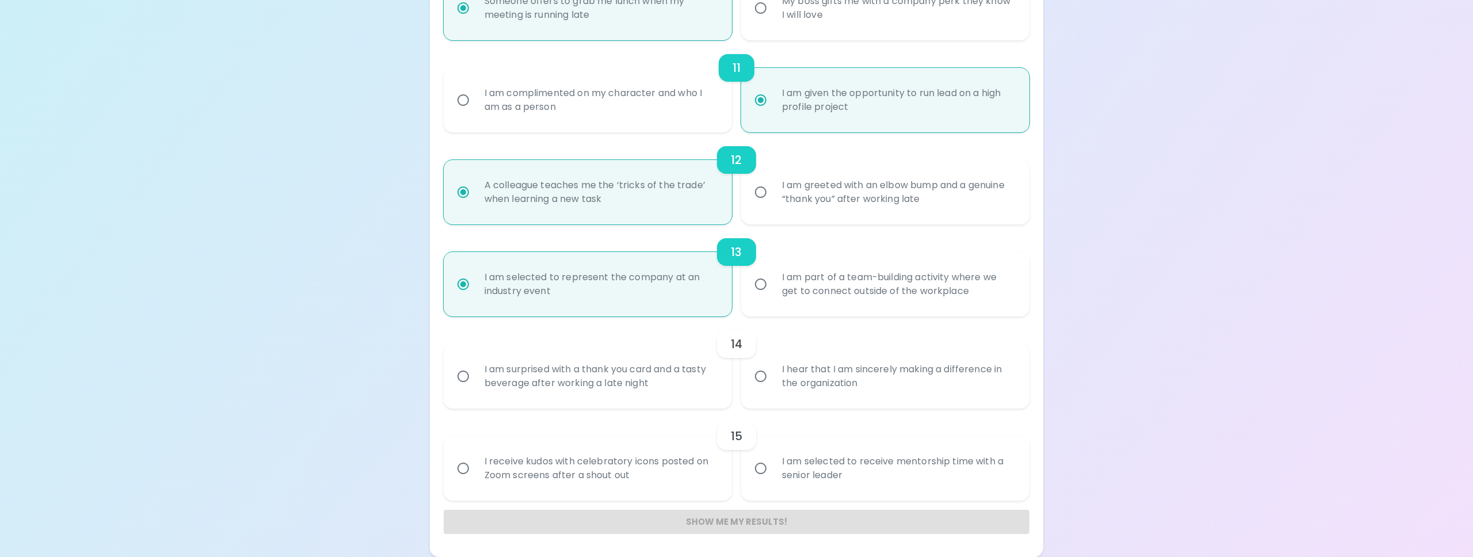
radio input "true"
click at [884, 368] on div "I hear that I am sincerely making a difference in the organization" at bounding box center [898, 376] width 250 height 55
click at [773, 368] on input "I hear that I am sincerely making a difference in the organization" at bounding box center [761, 376] width 24 height 24
radio input "false"
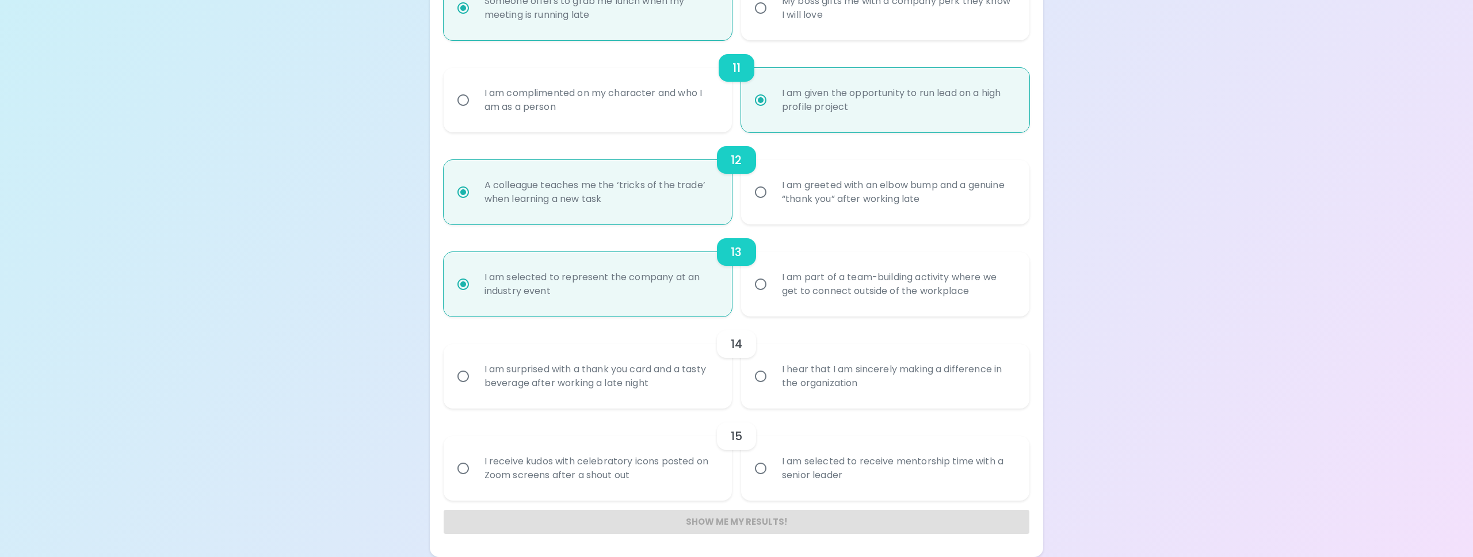
radio input "false"
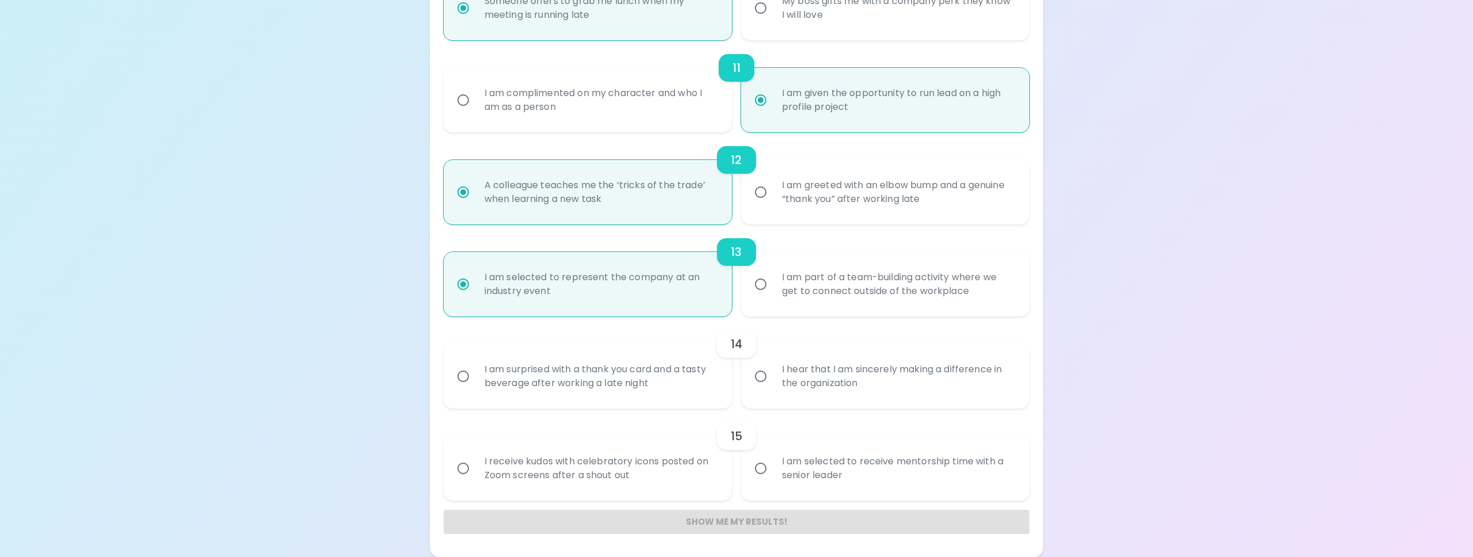
radio input "false"
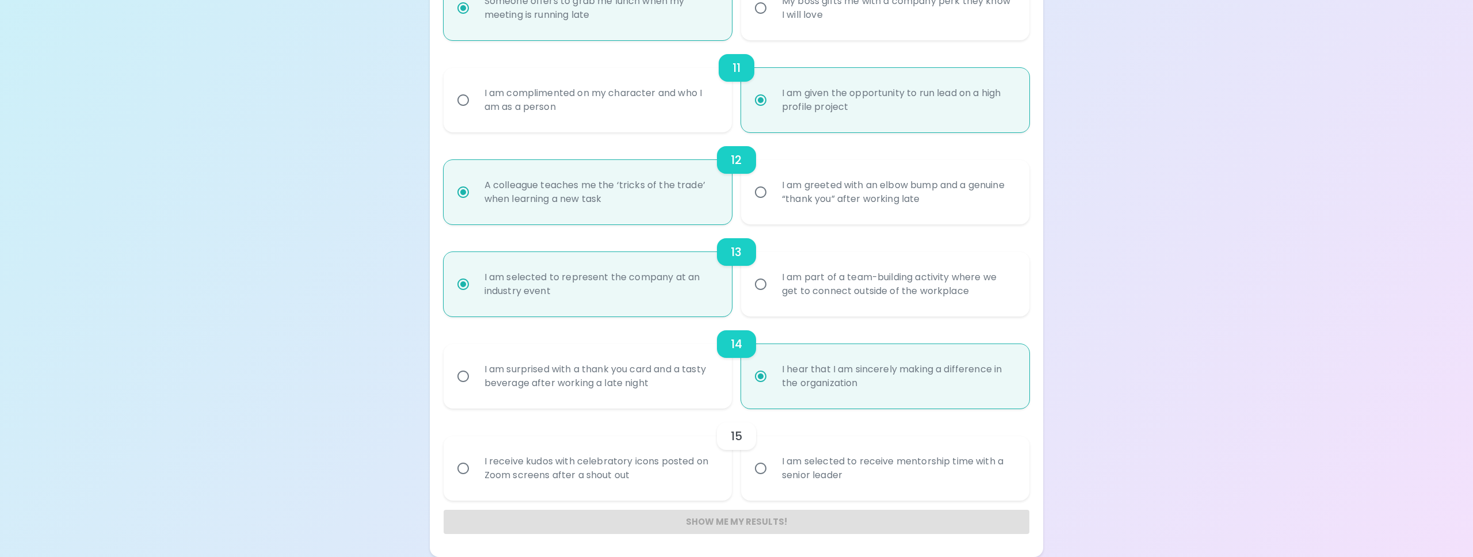
radio input "true"
click at [842, 467] on div "I am selected to receive mentorship time with a senior leader" at bounding box center [898, 468] width 250 height 55
click at [773, 467] on input "I am selected to receive mentorship time with a senior leader" at bounding box center [761, 468] width 24 height 24
radio input "false"
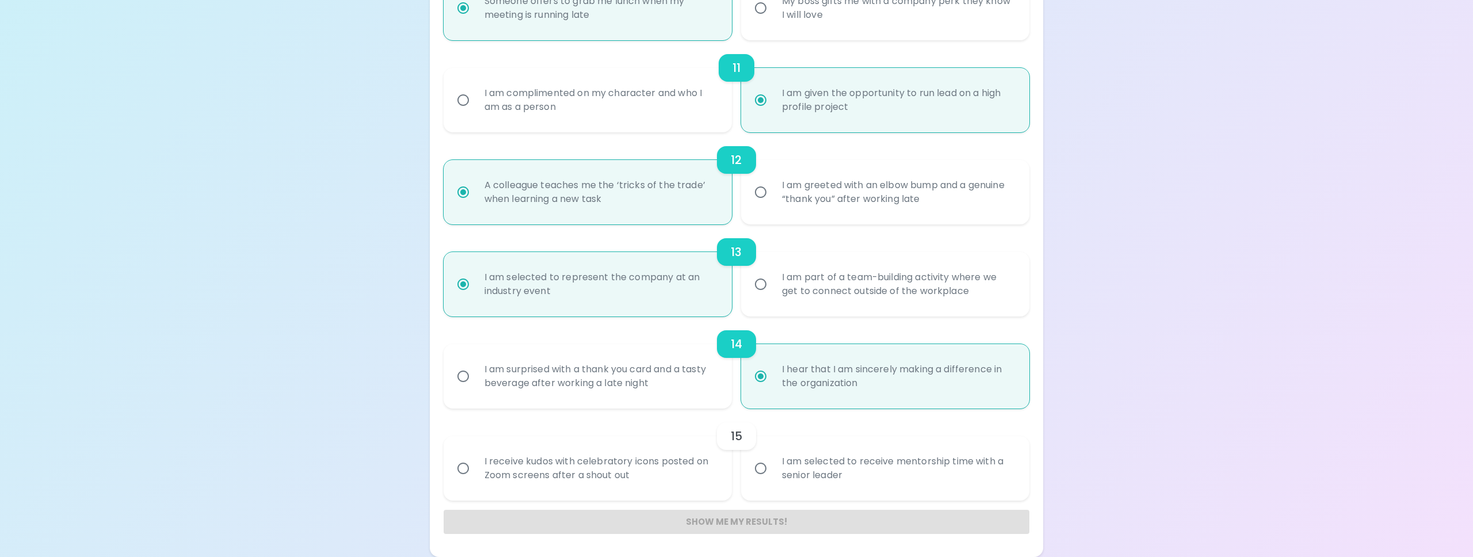
radio input "false"
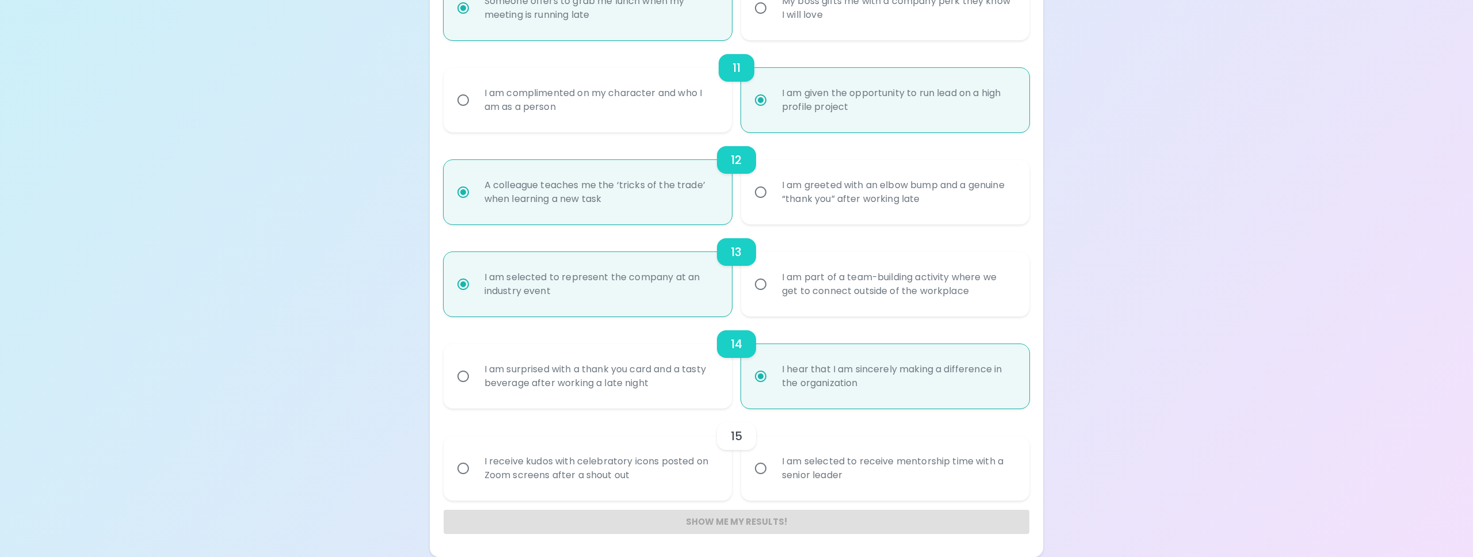
radio input "false"
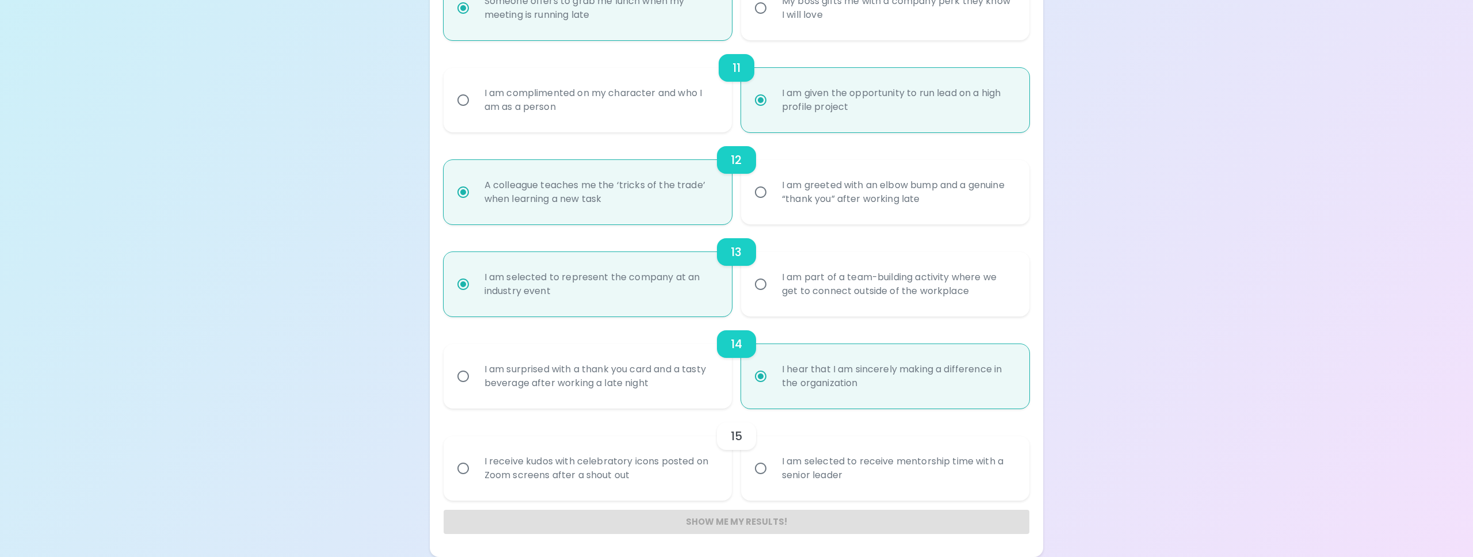
radio input "false"
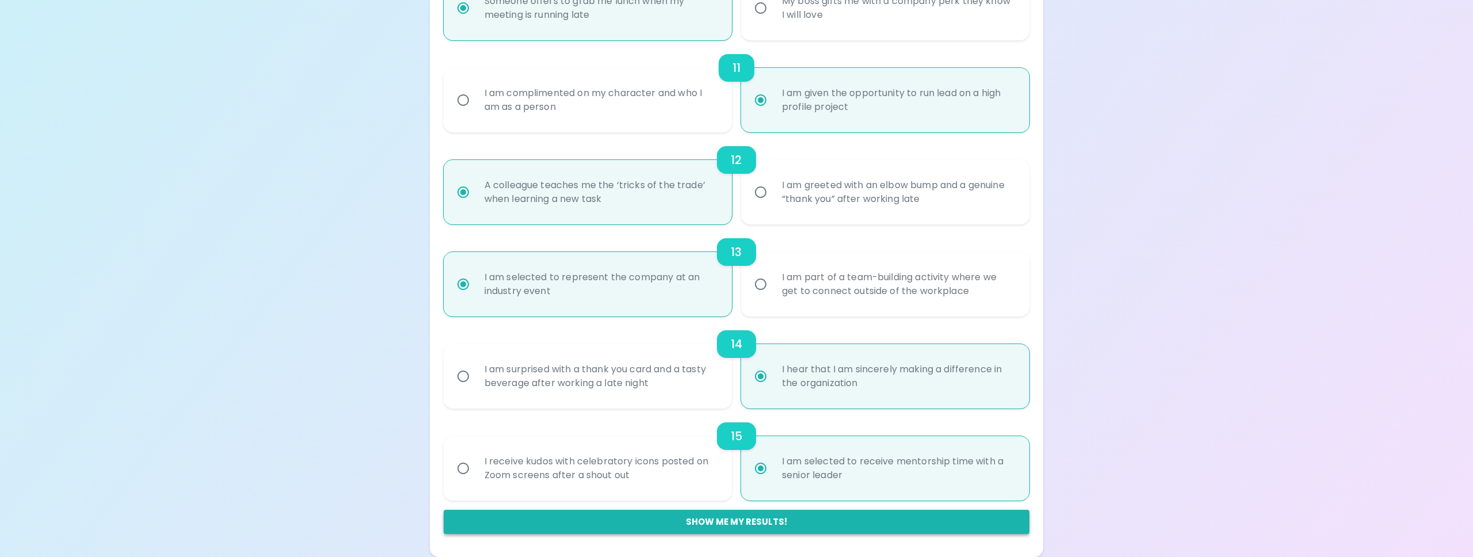
radio input "true"
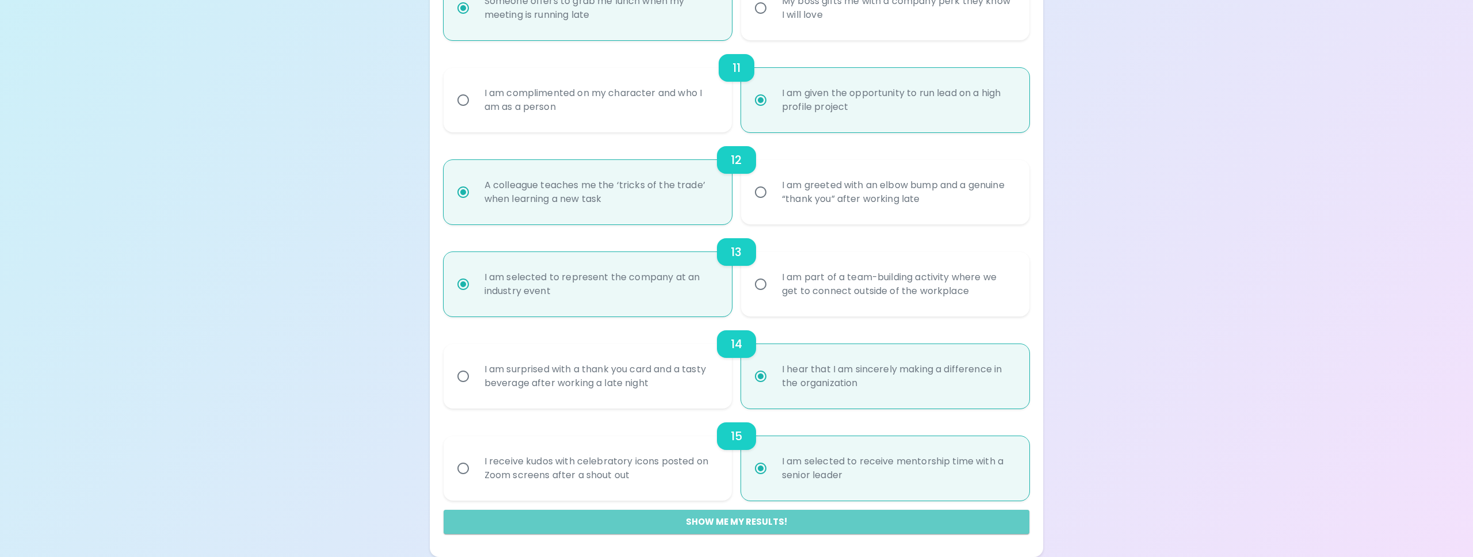
drag, startPoint x: 848, startPoint y: 522, endPoint x: 857, endPoint y: 517, distance: 9.8
click at [848, 522] on button "Show me my results!" at bounding box center [737, 522] width 586 height 24
radio input "false"
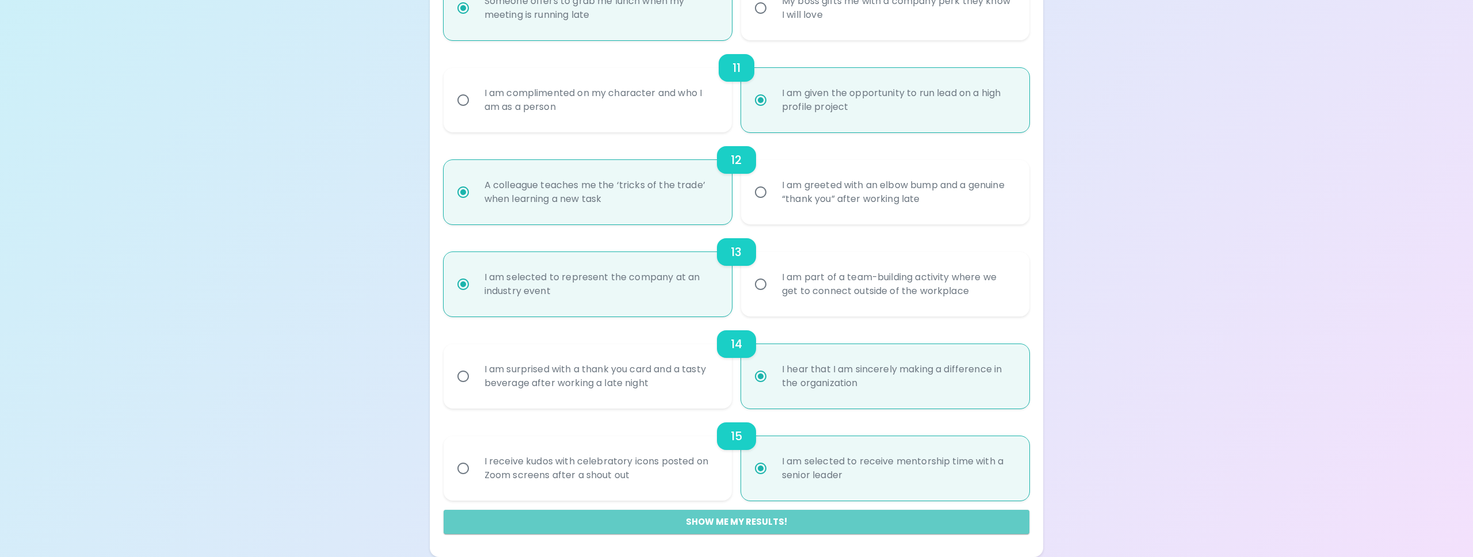
radio input "false"
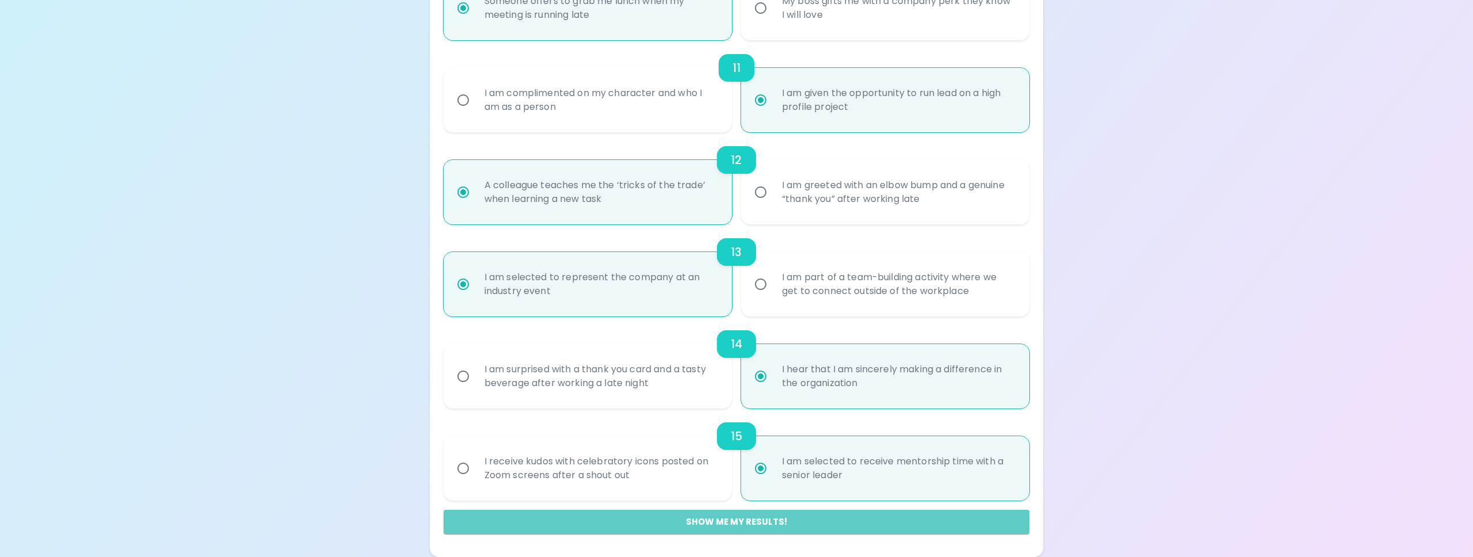
radio input "false"
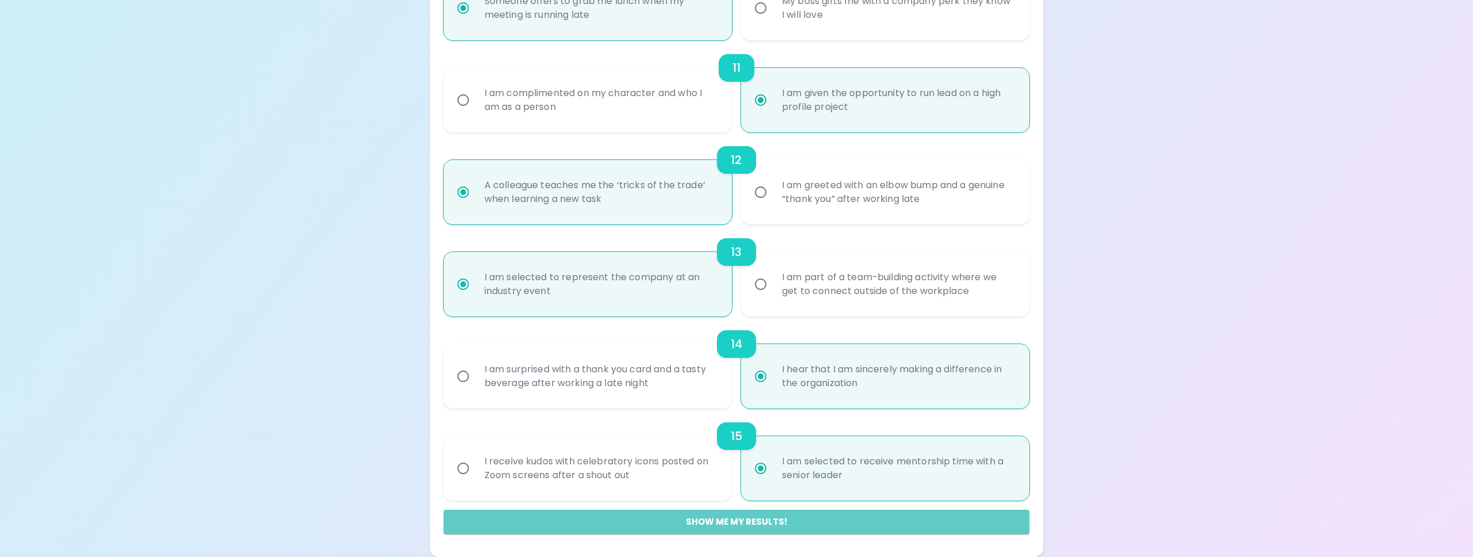
radio input "false"
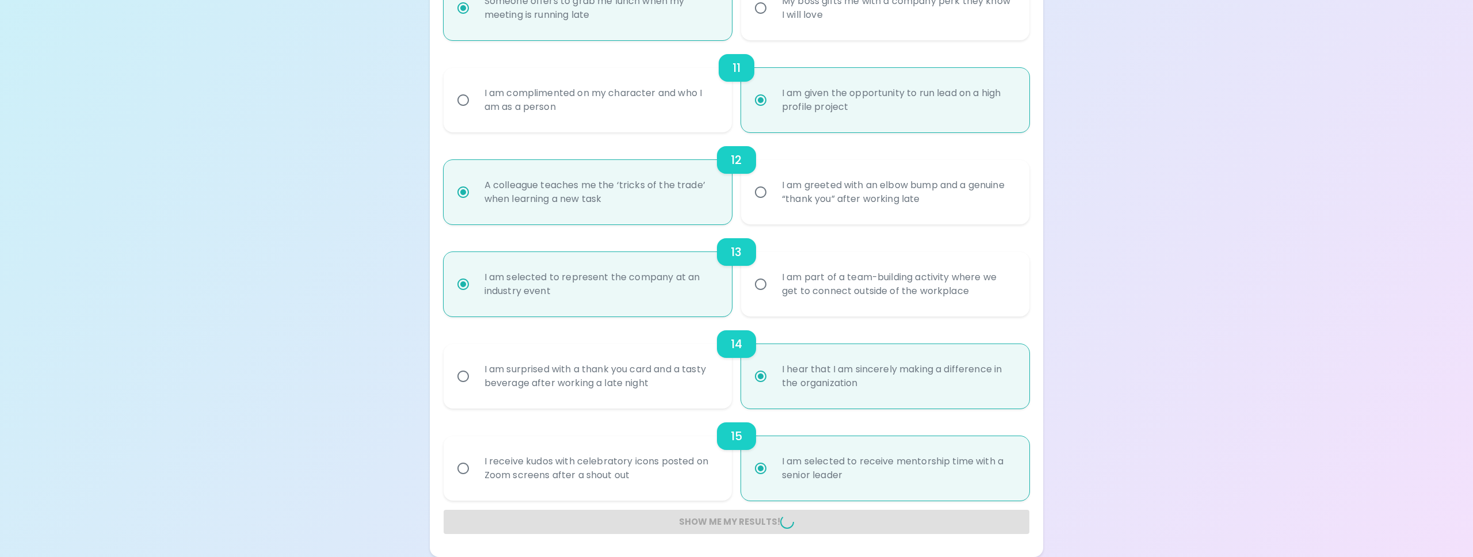
radio input "false"
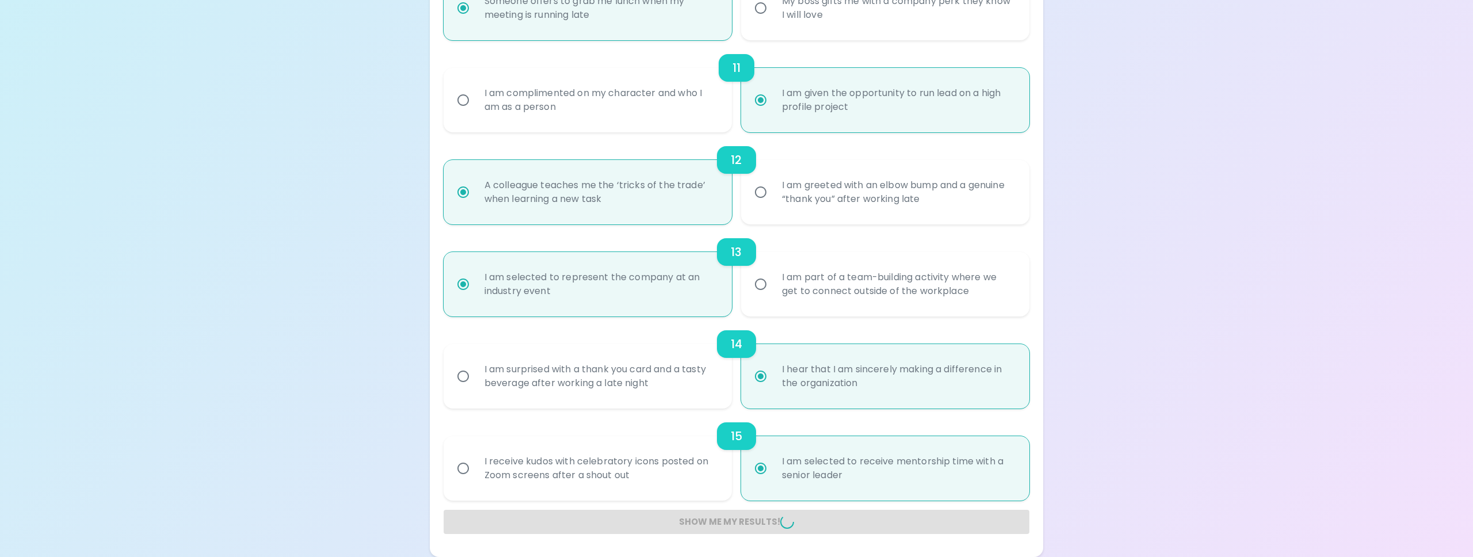
radio input "false"
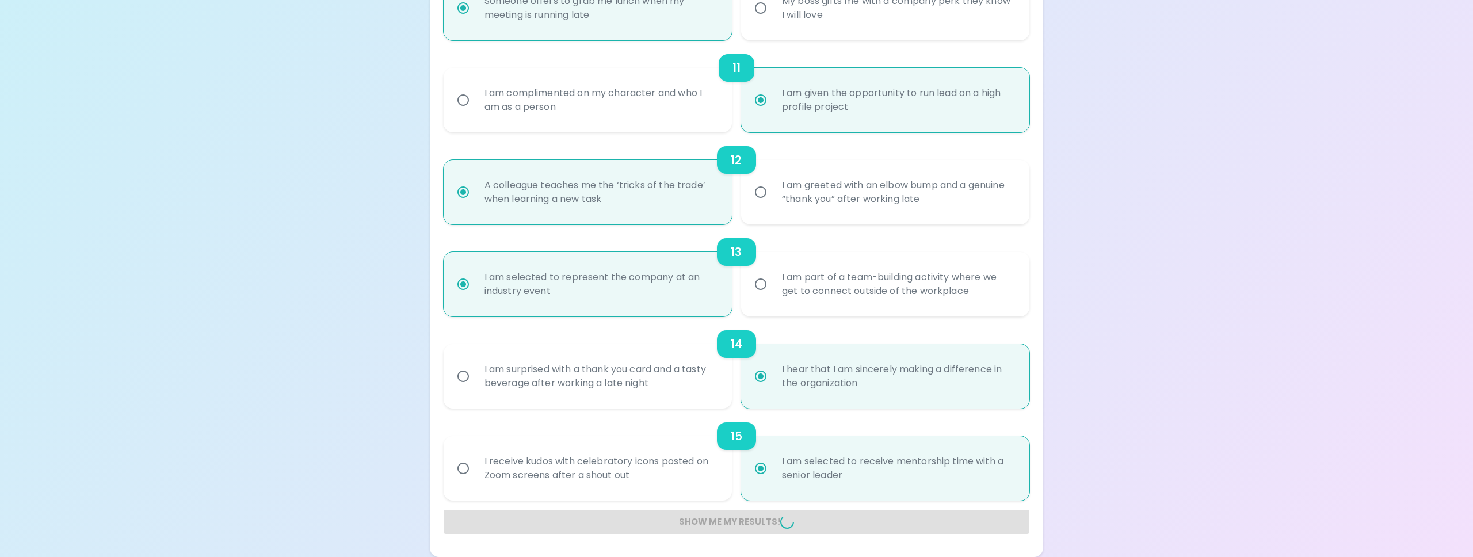
radio input "false"
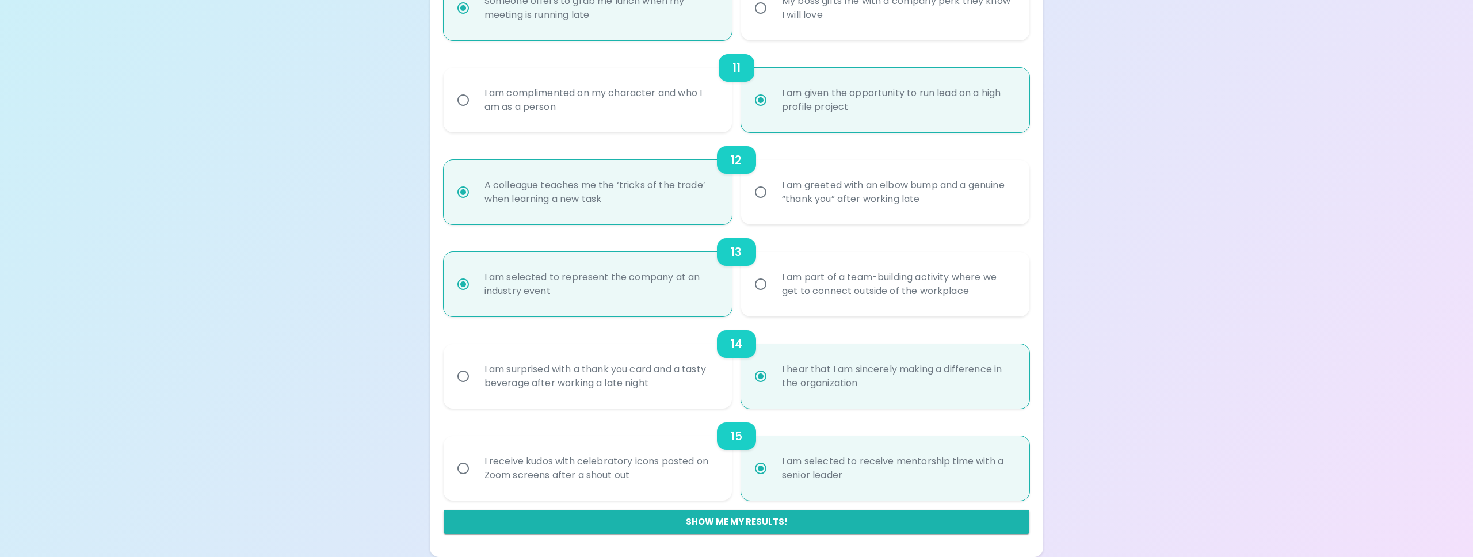
scroll to position [53, 0]
